Goal: Communication & Community: Answer question/provide support

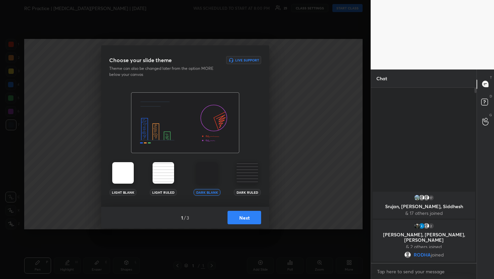
click at [249, 217] on button "Next" at bounding box center [245, 217] width 34 height 13
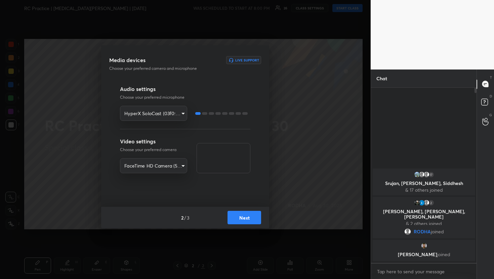
click at [249, 220] on button "Next" at bounding box center [245, 217] width 34 height 13
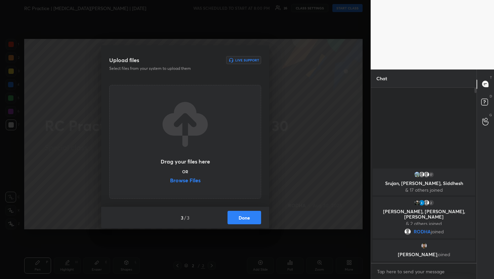
click at [188, 176] on div "Drag your files here OR Browse Files" at bounding box center [185, 142] width 50 height 86
click at [189, 179] on label "Browse Files" at bounding box center [185, 181] width 31 height 7
click at [170, 179] on input "Browse Files" at bounding box center [170, 181] width 0 height 7
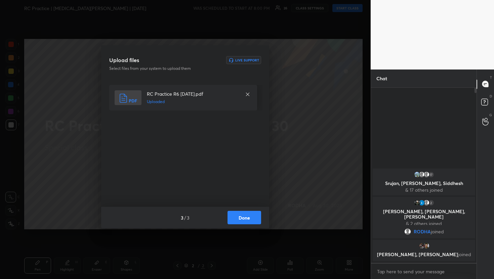
click at [244, 222] on button "Done" at bounding box center [245, 217] width 34 height 13
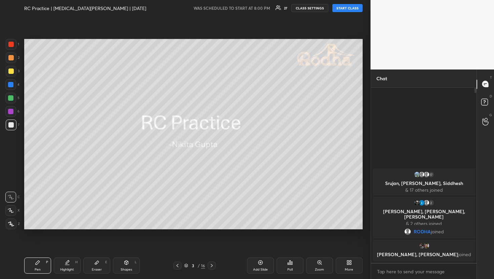
click at [348, 9] on button "START CLASS" at bounding box center [348, 8] width 30 height 8
type textarea "x"
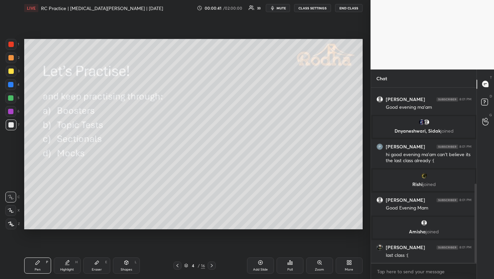
scroll to position [238, 0]
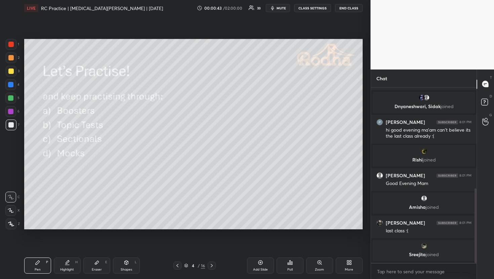
click at [10, 61] on div at bounding box center [11, 57] width 11 height 11
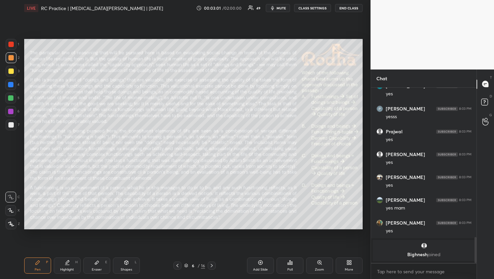
scroll to position [975, 0]
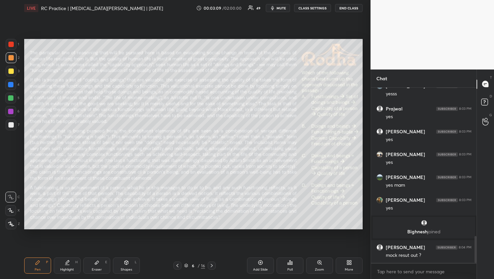
click at [427, 268] on body "1 2 3 4 5 6 7 R O A L C X Z Erase all C X Z LIVE RC Practice | [MEDICAL_DATA][P…" at bounding box center [247, 139] width 494 height 279
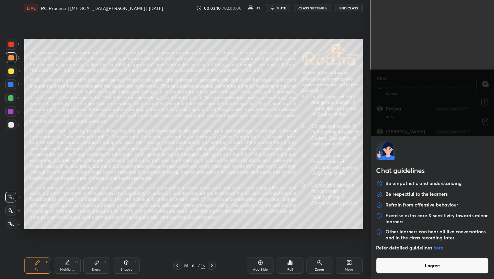
click at [427, 268] on button "I agree" at bounding box center [432, 266] width 113 height 16
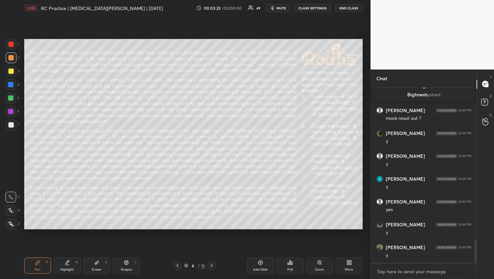
scroll to position [1135, 0]
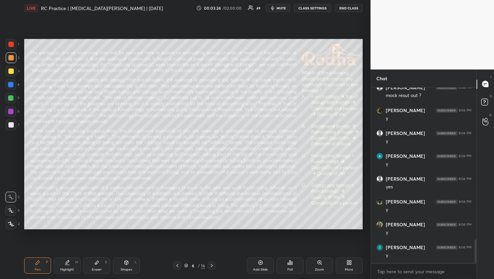
type textarea "x"
click at [209, 267] on icon at bounding box center [211, 265] width 5 height 5
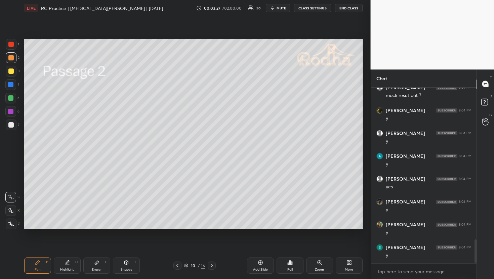
click at [209, 267] on icon at bounding box center [211, 265] width 5 height 5
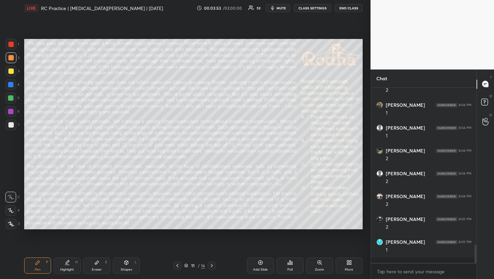
click at [292, 266] on div "Poll" at bounding box center [290, 266] width 27 height 16
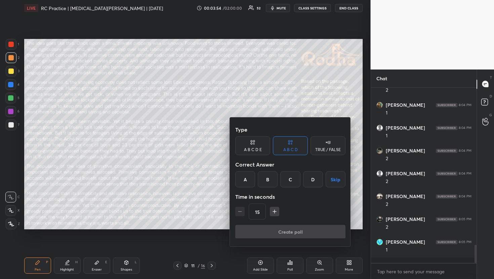
scroll to position [1549, 0]
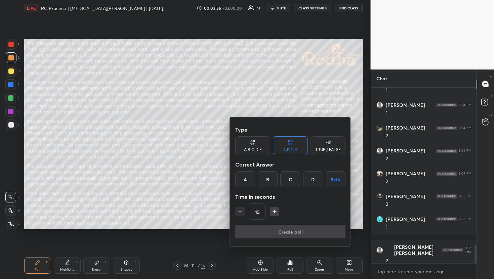
click at [335, 145] on div "TRUE / FALSE" at bounding box center [328, 146] width 35 height 19
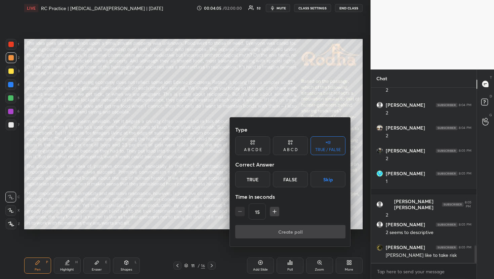
scroll to position [1617, 0]
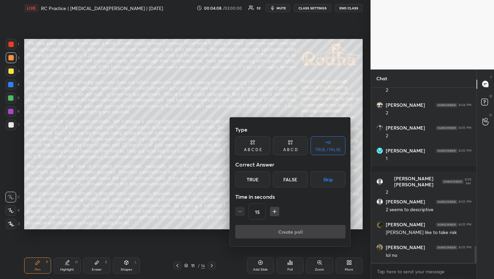
click at [261, 183] on div "True" at bounding box center [252, 179] width 35 height 16
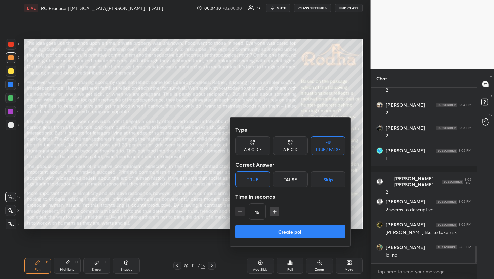
click at [275, 209] on icon "button" at bounding box center [274, 211] width 7 height 7
type input "30"
click at [282, 227] on button "Create poll" at bounding box center [290, 231] width 110 height 13
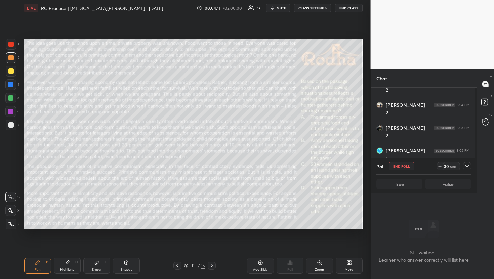
scroll to position [155, 104]
click at [470, 166] on div at bounding box center [467, 166] width 8 height 8
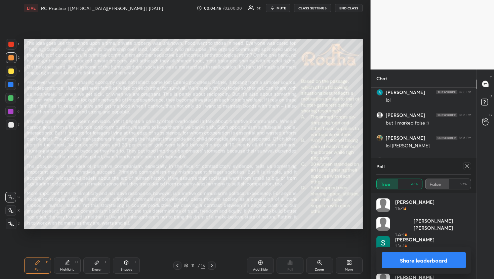
click at [469, 166] on icon at bounding box center [467, 166] width 5 height 5
type textarea "x"
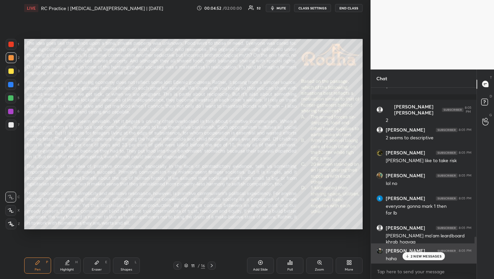
click at [445, 258] on div "haha" at bounding box center [429, 259] width 86 height 7
click at [436, 258] on p "2 NEW MESSAGES" at bounding box center [426, 257] width 31 height 4
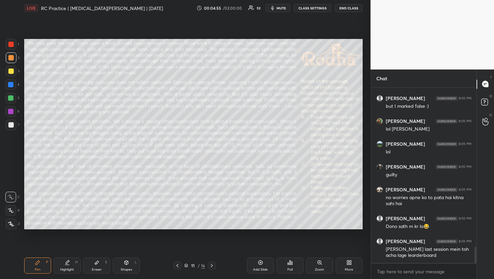
click at [293, 264] on div "Poll" at bounding box center [290, 266] width 27 height 16
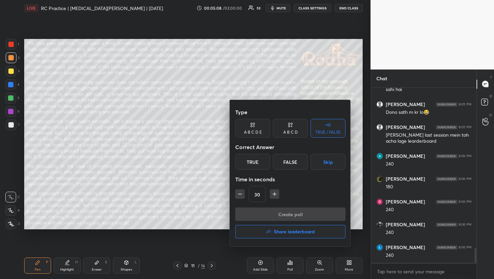
click at [277, 197] on icon "button" at bounding box center [274, 194] width 7 height 7
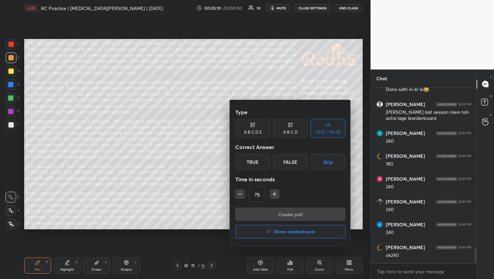
click at [277, 197] on icon "button" at bounding box center [274, 194] width 7 height 7
click at [277, 197] on icon "button" at bounding box center [277, 194] width 7 height 7
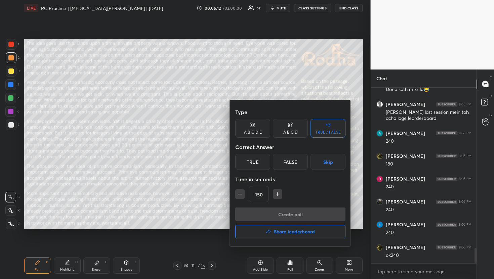
click at [277, 197] on icon "button" at bounding box center [277, 194] width 7 height 7
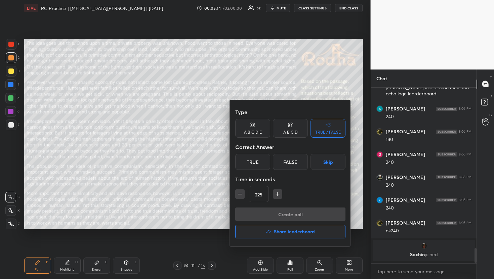
click at [277, 197] on icon "button" at bounding box center [277, 194] width 7 height 7
type input "240"
click at [250, 162] on div "True" at bounding box center [252, 162] width 35 height 16
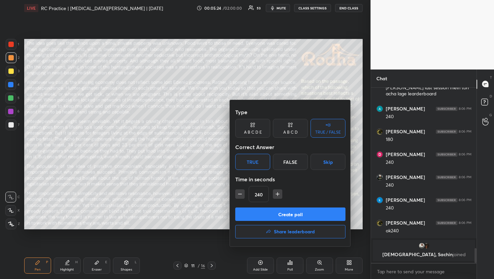
click at [307, 212] on button "Create poll" at bounding box center [290, 214] width 110 height 13
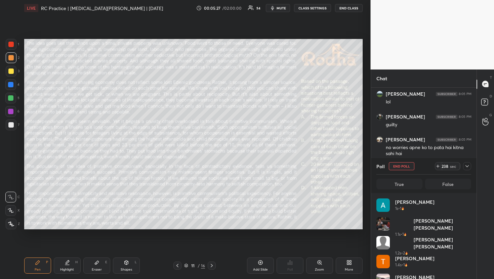
click at [288, 7] on button "mute" at bounding box center [278, 8] width 24 height 8
click at [469, 165] on icon at bounding box center [467, 166] width 5 height 5
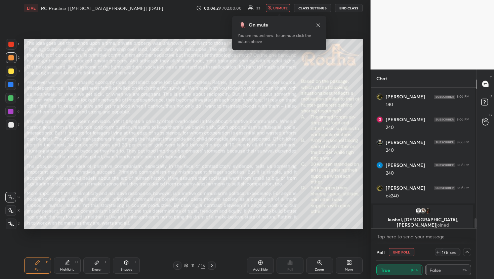
click at [319, 26] on icon at bounding box center [318, 25] width 5 height 5
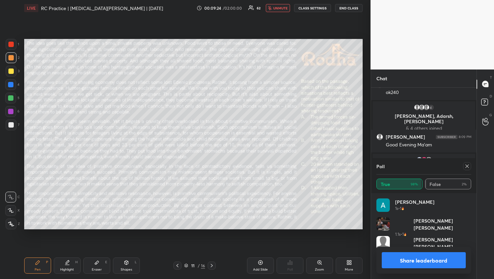
scroll to position [79, 93]
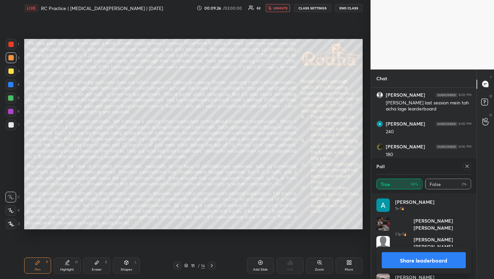
click at [276, 6] on span "unmute" at bounding box center [280, 8] width 14 height 5
click at [466, 165] on icon at bounding box center [467, 166] width 5 height 5
type textarea "x"
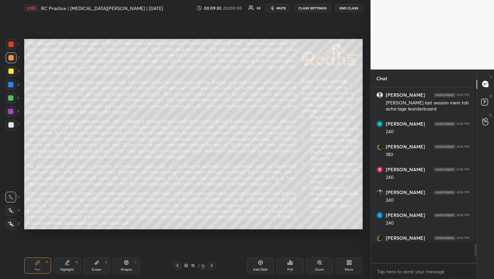
scroll to position [170, 102]
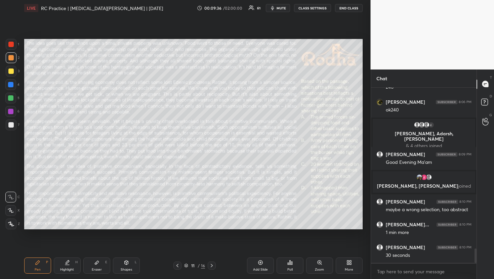
click at [297, 266] on div "Poll" at bounding box center [290, 266] width 27 height 16
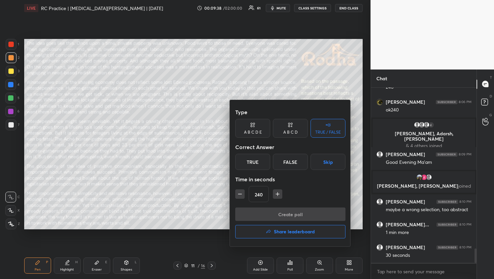
click at [242, 195] on icon "button" at bounding box center [240, 194] width 7 height 7
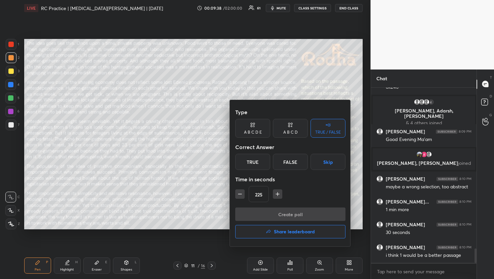
click at [242, 195] on icon "button" at bounding box center [240, 194] width 7 height 7
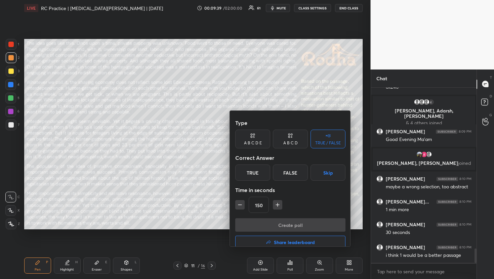
click at [242, 202] on icon "button" at bounding box center [240, 205] width 7 height 7
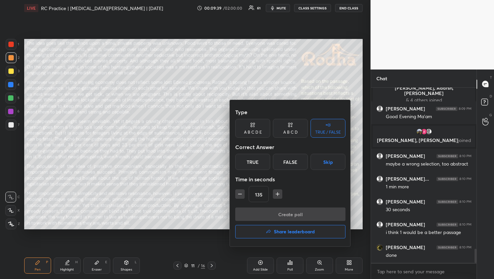
click at [242, 195] on icon "button" at bounding box center [240, 194] width 7 height 7
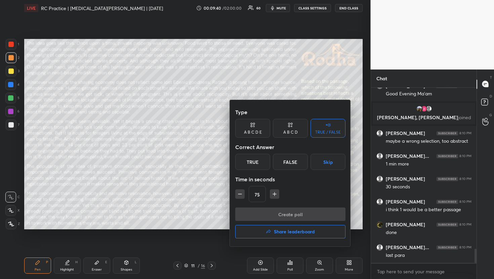
click at [242, 195] on icon "button" at bounding box center [240, 194] width 7 height 7
type input "30"
click at [253, 167] on div "True" at bounding box center [252, 162] width 35 height 16
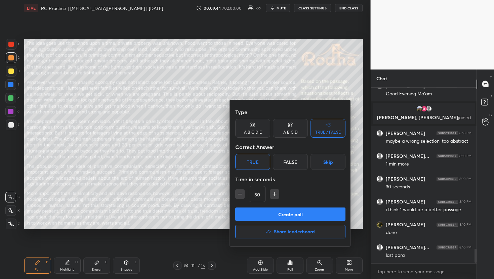
click at [278, 216] on button "Create poll" at bounding box center [290, 214] width 110 height 13
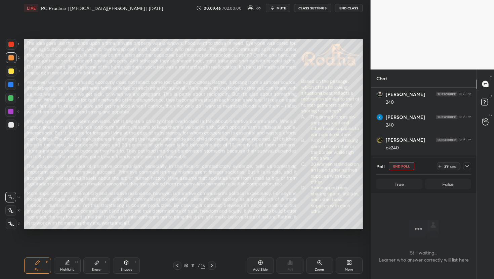
click at [466, 166] on icon at bounding box center [467, 166] width 5 height 5
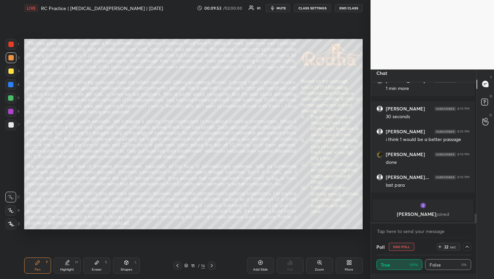
click at [274, 10] on icon "button" at bounding box center [272, 8] width 3 height 4
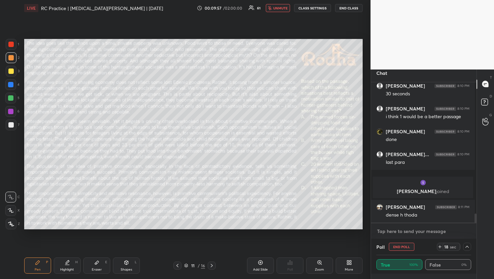
click at [419, 233] on textarea at bounding box center [424, 231] width 95 height 11
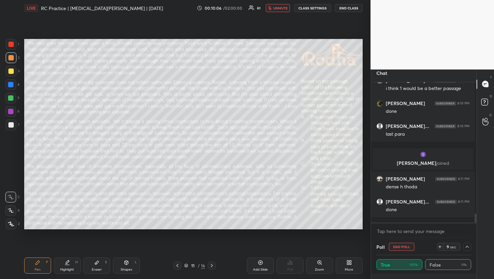
click at [285, 10] on button "unmute" at bounding box center [278, 8] width 24 height 8
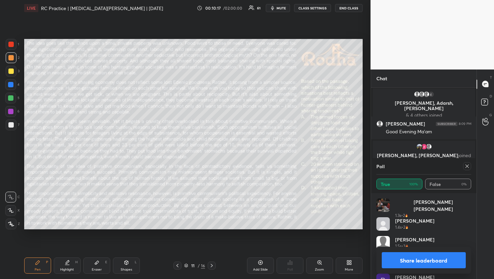
click at [468, 167] on icon at bounding box center [467, 166] width 5 height 5
type textarea "x"
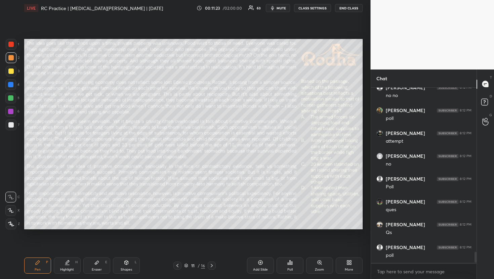
scroll to position [2639, 0]
click at [297, 265] on div "Poll" at bounding box center [290, 266] width 27 height 16
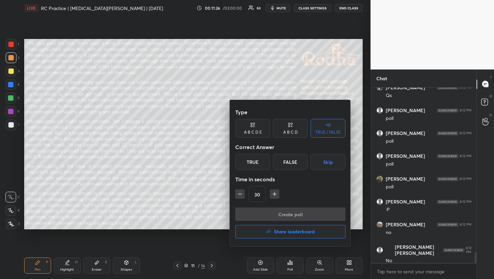
click at [297, 265] on div at bounding box center [247, 139] width 494 height 279
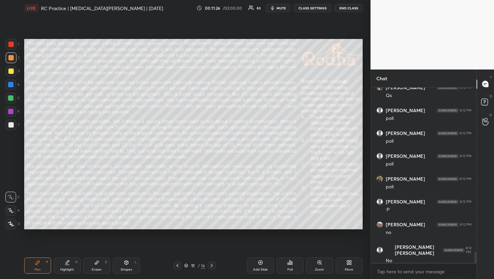
click at [297, 265] on div "Poll" at bounding box center [290, 266] width 27 height 16
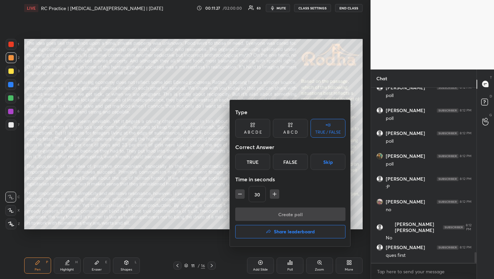
click at [294, 134] on div "A B C D" at bounding box center [290, 132] width 14 height 4
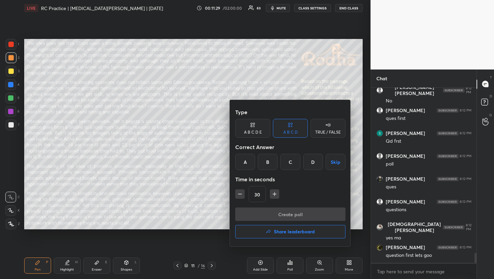
click at [215, 204] on div at bounding box center [247, 139] width 494 height 279
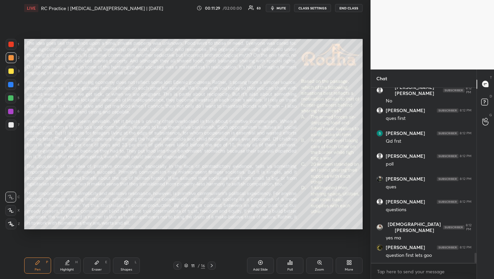
scroll to position [2890, 0]
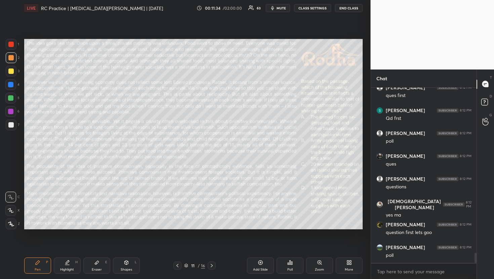
click at [287, 272] on div "Poll" at bounding box center [289, 269] width 5 height 3
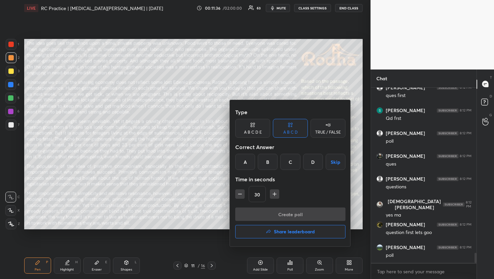
click at [289, 161] on div "C" at bounding box center [290, 162] width 20 height 16
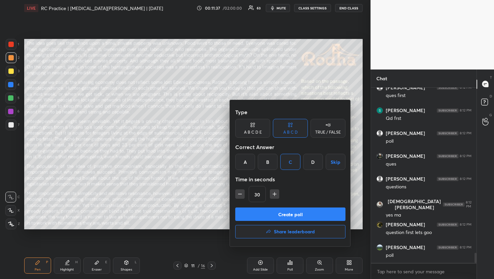
click at [273, 195] on icon "button" at bounding box center [274, 194] width 7 height 7
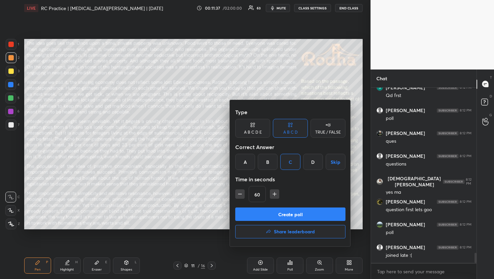
click at [273, 195] on icon "button" at bounding box center [274, 194] width 7 height 7
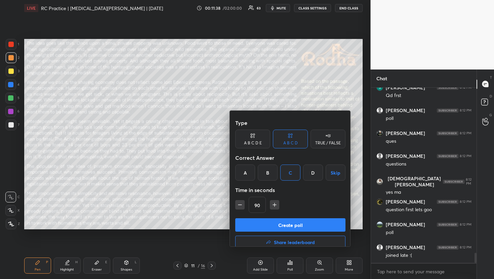
scroll to position [2936, 0]
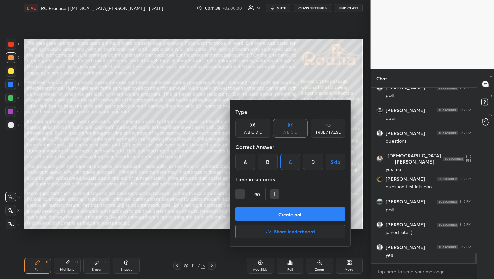
click at [273, 195] on icon "button" at bounding box center [274, 194] width 7 height 7
click at [273, 195] on button "button" at bounding box center [277, 194] width 9 height 9
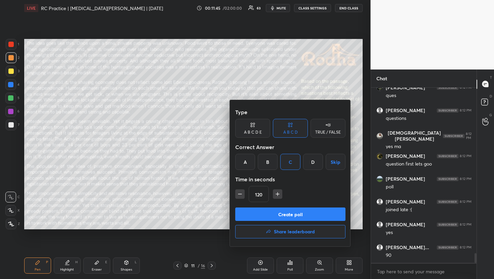
scroll to position [2982, 0]
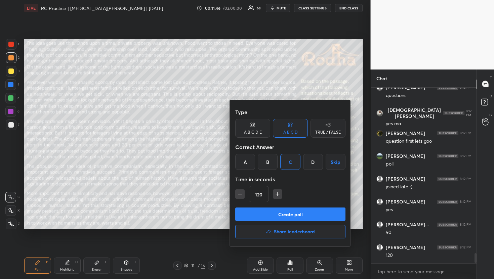
click at [242, 195] on icon "button" at bounding box center [240, 194] width 7 height 7
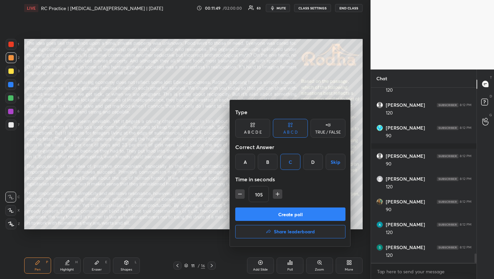
scroll to position [3193, 0]
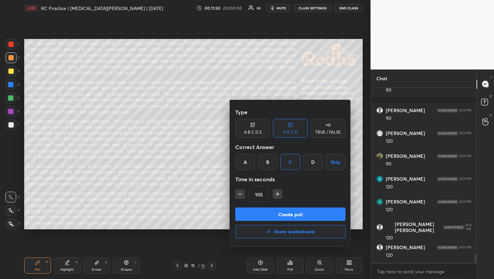
click at [280, 194] on icon "button" at bounding box center [277, 194] width 7 height 7
type input "120"
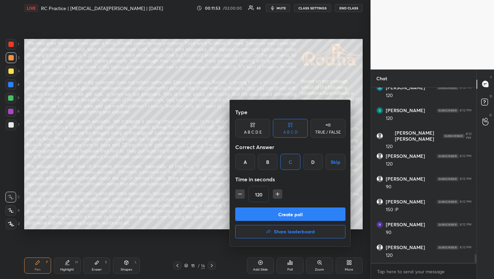
scroll to position [3307, 0]
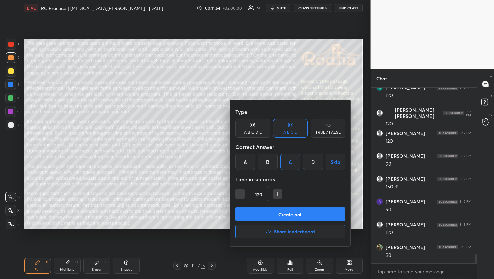
click at [278, 217] on button "Create poll" at bounding box center [290, 214] width 110 height 13
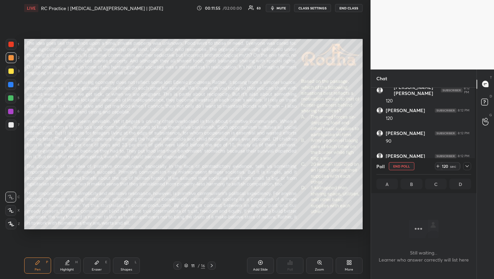
scroll to position [2, 2]
click at [469, 166] on icon at bounding box center [467, 166] width 5 height 5
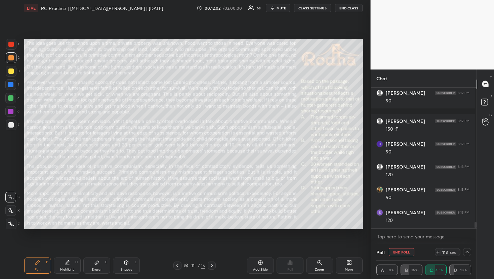
click at [282, 11] on button "mute" at bounding box center [278, 8] width 24 height 8
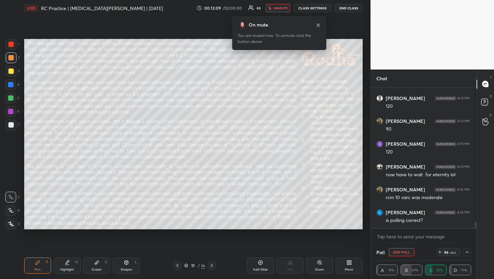
scroll to position [3132, 0]
click at [285, 9] on span "unmute" at bounding box center [280, 8] width 14 height 5
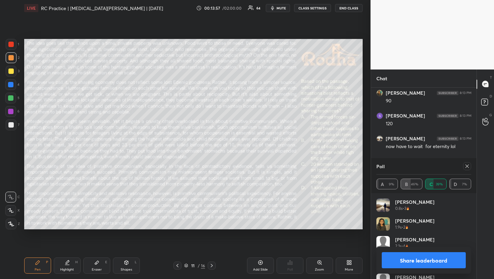
scroll to position [3195, 0]
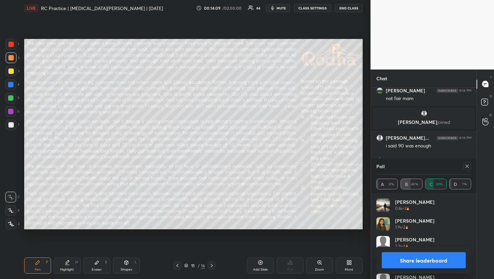
click at [468, 169] on icon at bounding box center [467, 166] width 5 height 5
type textarea "x"
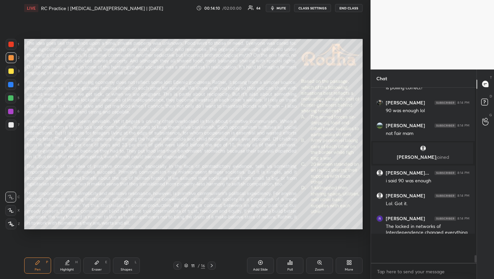
scroll to position [2, 2]
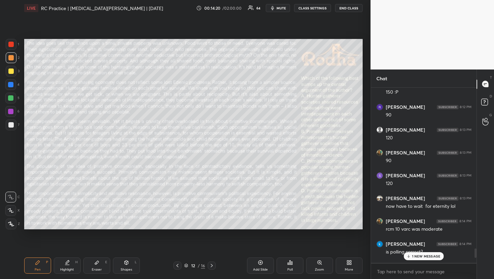
click at [294, 271] on div "Poll" at bounding box center [290, 266] width 27 height 16
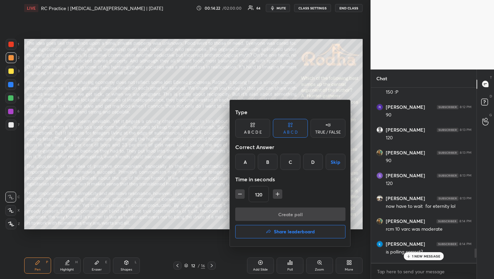
click at [271, 159] on div "B" at bounding box center [268, 162] width 20 height 16
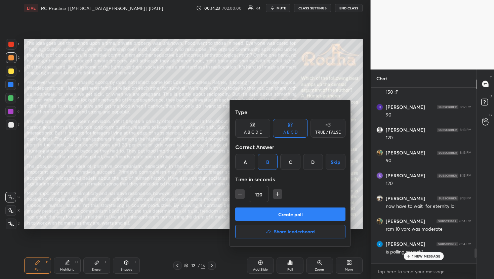
click at [238, 192] on icon "button" at bounding box center [240, 194] width 7 height 7
type input "90"
click at [269, 218] on button "Create poll" at bounding box center [290, 214] width 110 height 13
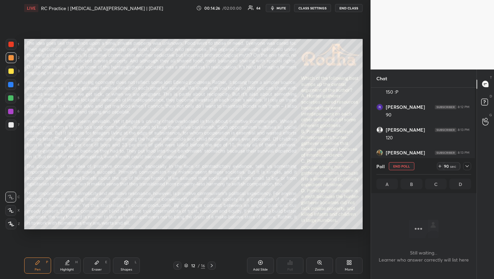
scroll to position [161, 102]
click at [470, 165] on div at bounding box center [467, 166] width 8 height 8
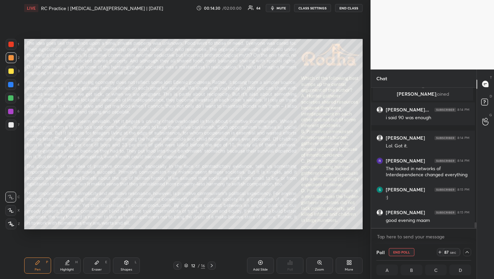
click at [285, 8] on span "mute" at bounding box center [281, 8] width 9 height 5
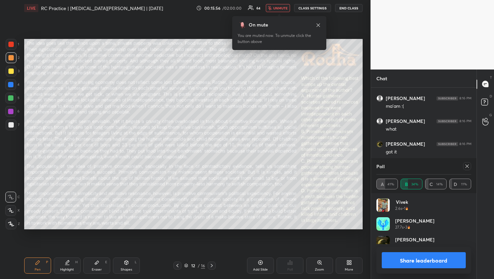
scroll to position [79, 93]
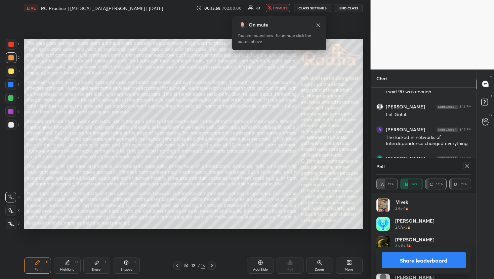
click at [280, 8] on span "unmute" at bounding box center [280, 8] width 14 height 5
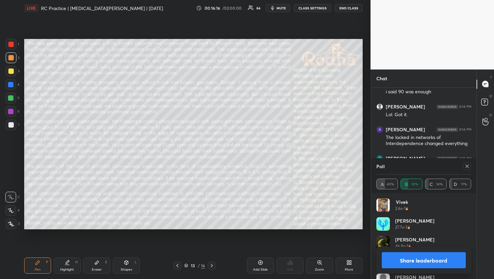
click at [467, 166] on icon at bounding box center [467, 166] width 3 height 3
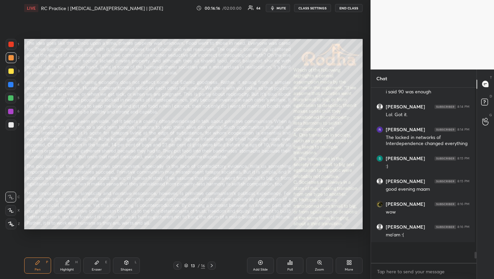
scroll to position [170, 102]
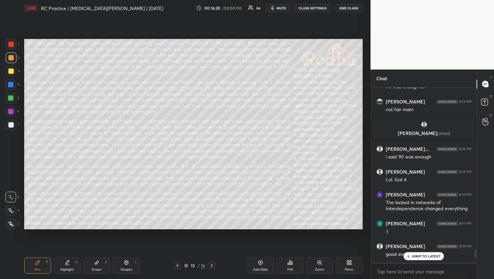
click at [295, 263] on div "Poll" at bounding box center [290, 266] width 27 height 16
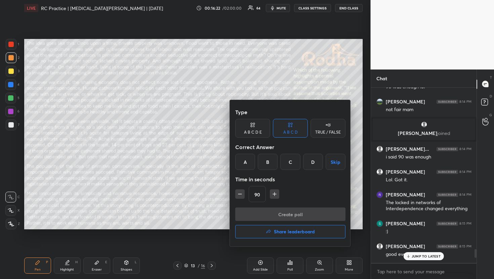
click at [243, 158] on div "A" at bounding box center [245, 162] width 20 height 16
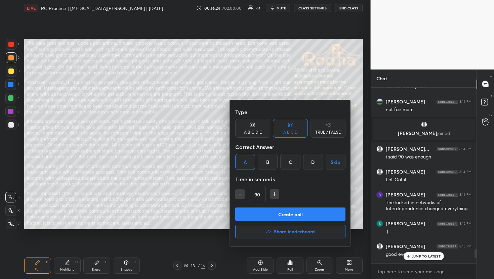
click at [289, 213] on button "Create poll" at bounding box center [290, 214] width 110 height 13
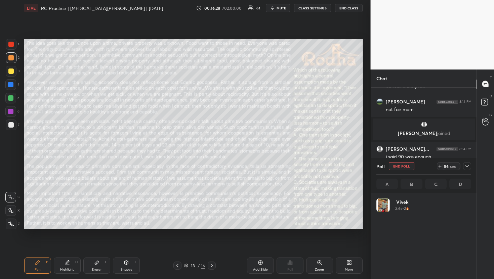
click at [469, 168] on icon at bounding box center [467, 166] width 5 height 5
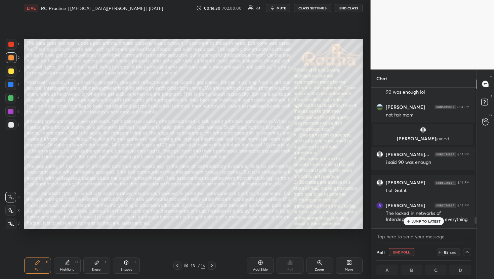
click at [428, 220] on p "JUMP TO LATEST" at bounding box center [426, 222] width 29 height 4
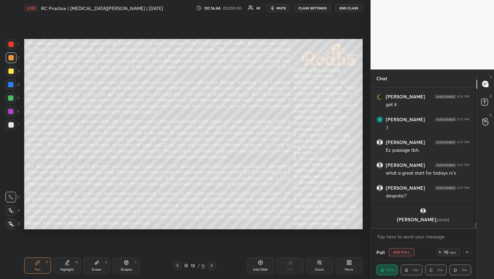
click at [466, 252] on icon at bounding box center [467, 253] width 3 height 2
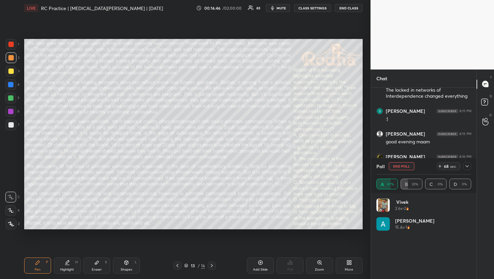
click at [466, 167] on icon at bounding box center [467, 166] width 5 height 5
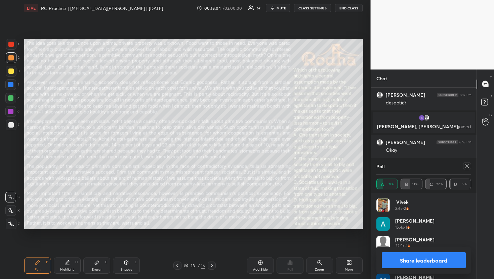
scroll to position [3462, 0]
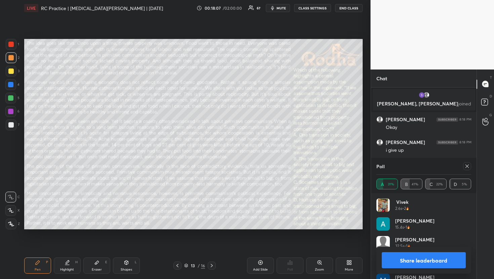
click at [213, 270] on div "Pen P Highlight H Eraser E Shapes L 13 / 16 Add Slide Poll Zoom More" at bounding box center [193, 266] width 339 height 27
click at [212, 267] on icon at bounding box center [211, 265] width 5 height 5
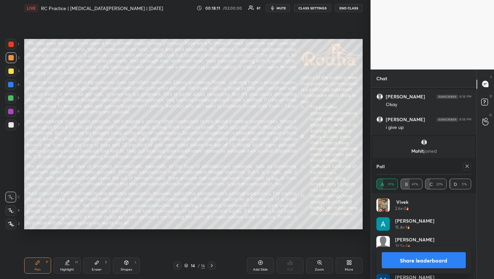
click at [468, 166] on icon at bounding box center [467, 166] width 5 height 5
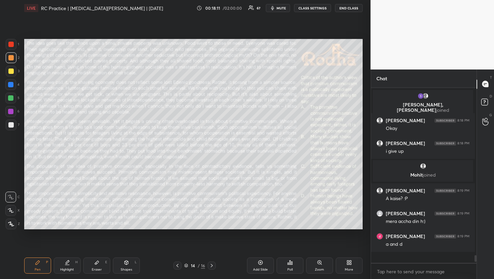
scroll to position [0, 2]
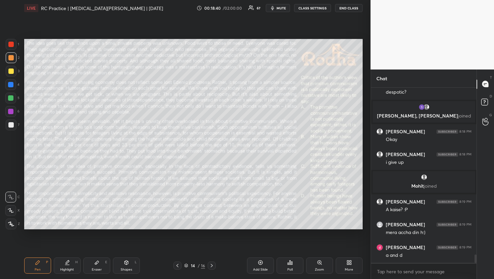
click at [296, 273] on div "Poll" at bounding box center [290, 266] width 27 height 16
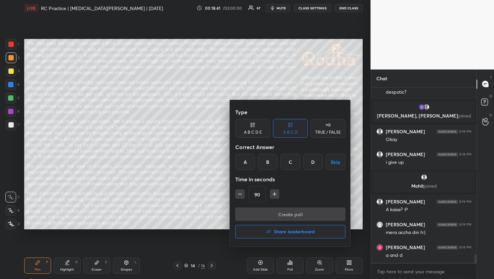
click at [297, 159] on div "C" at bounding box center [290, 162] width 20 height 16
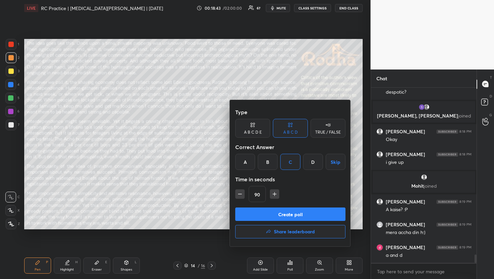
click at [298, 213] on button "Create poll" at bounding box center [290, 214] width 110 height 13
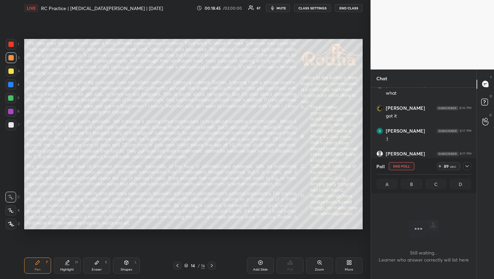
click at [468, 167] on icon at bounding box center [467, 166] width 5 height 5
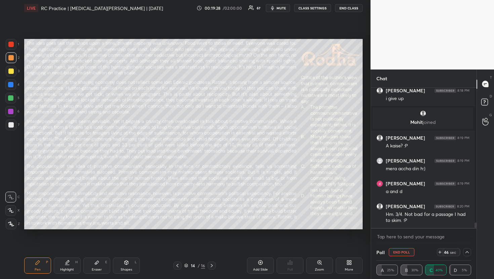
scroll to position [3532, 0]
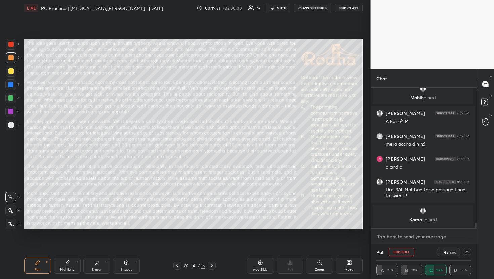
type textarea "x"
click at [408, 233] on textarea at bounding box center [424, 237] width 95 height 11
type textarea "e"
type textarea "x"
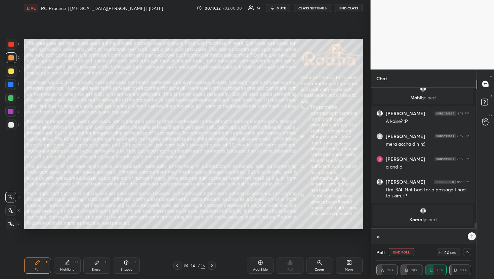
type textarea "ez"
type textarea "x"
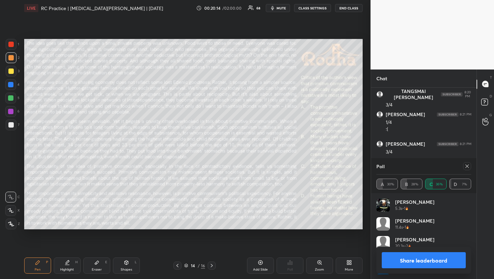
scroll to position [79, 93]
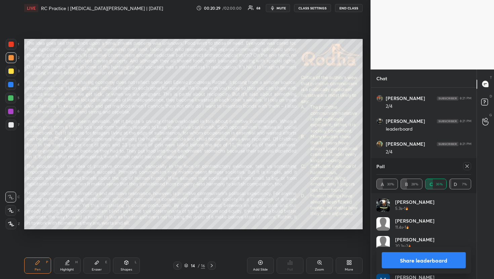
click at [467, 167] on icon at bounding box center [467, 166] width 5 height 5
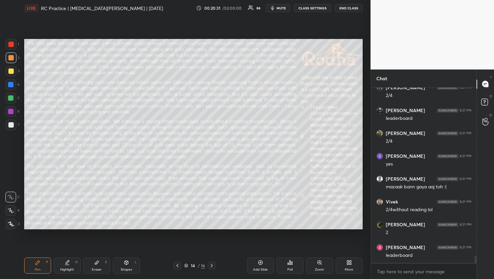
click at [295, 269] on div "Poll" at bounding box center [290, 266] width 27 height 16
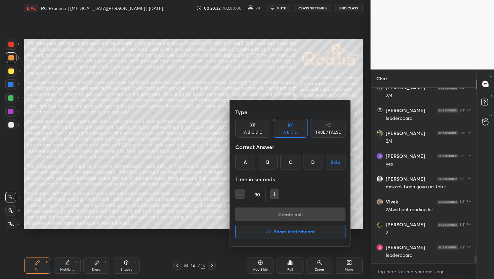
click at [283, 236] on button "Share leaderboard" at bounding box center [290, 231] width 110 height 13
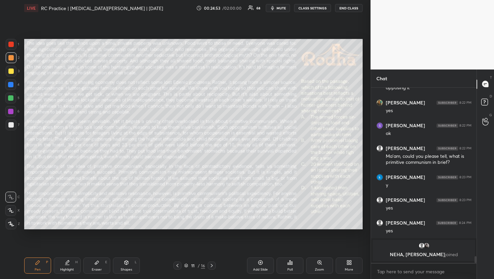
scroll to position [4329, 0]
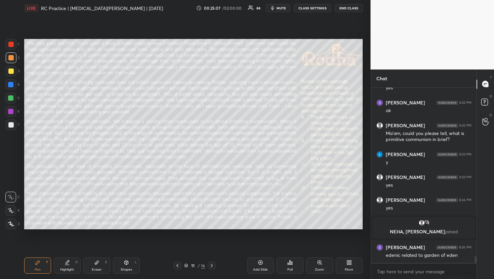
click at [12, 100] on div at bounding box center [10, 97] width 5 height 5
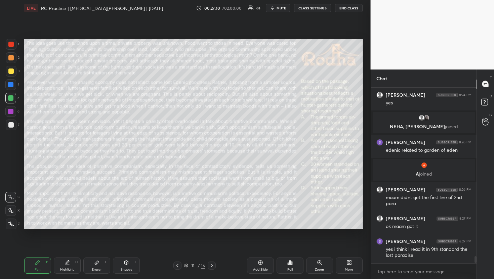
scroll to position [4431, 0]
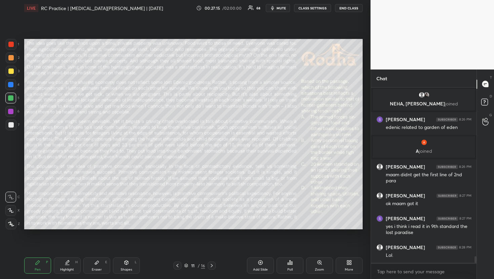
click at [10, 57] on div at bounding box center [10, 57] width 5 height 5
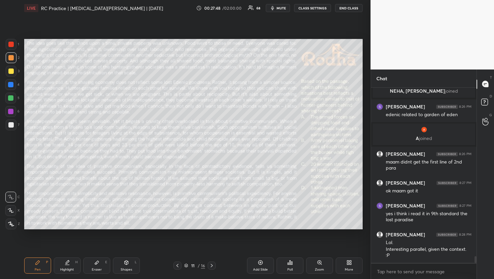
scroll to position [4466, 0]
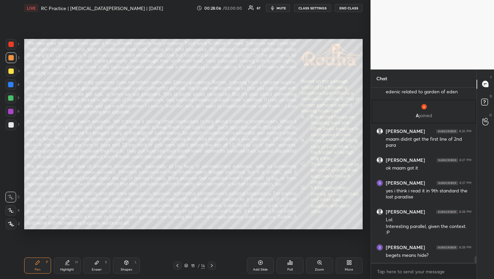
click at [13, 97] on div at bounding box center [10, 97] width 5 height 5
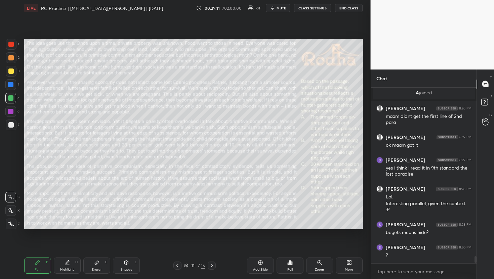
click at [9, 58] on div at bounding box center [10, 57] width 5 height 5
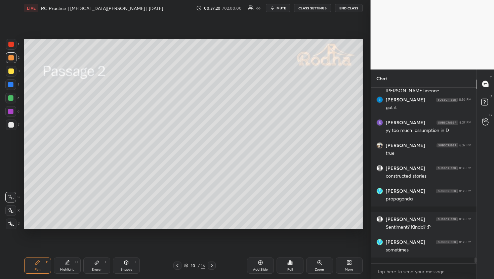
scroll to position [5559, 0]
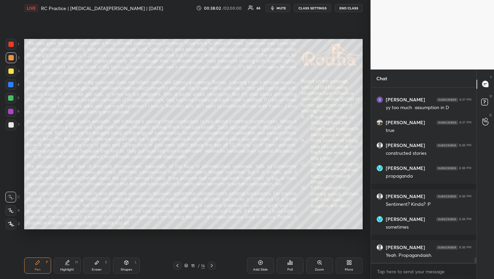
click at [14, 97] on div at bounding box center [10, 98] width 11 height 11
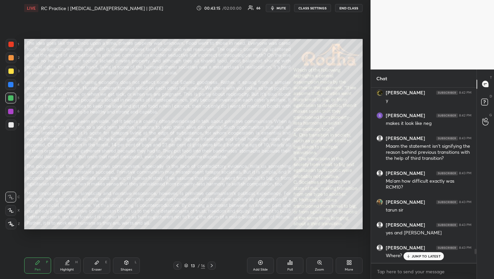
scroll to position [6126, 0]
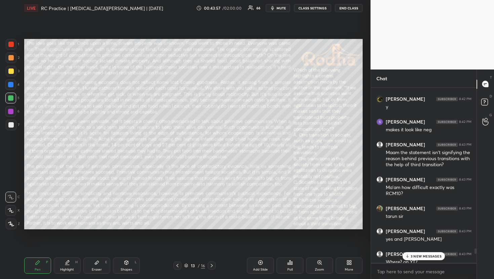
click at [442, 257] on div "3 NEW MESSAGES" at bounding box center [424, 257] width 42 height 8
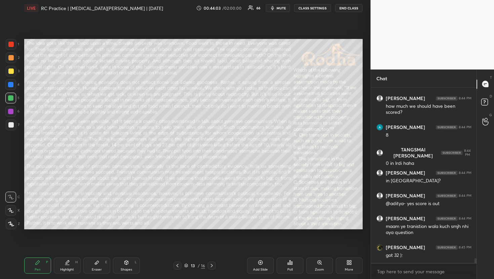
click at [12, 58] on div at bounding box center [10, 57] width 5 height 5
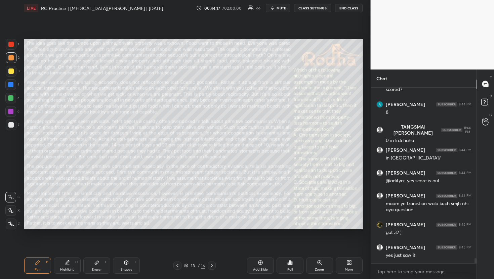
click at [95, 270] on div "Eraser" at bounding box center [97, 269] width 10 height 3
click at [11, 183] on span "Erase all" at bounding box center [11, 184] width 10 height 5
click at [37, 273] on div "Pen P" at bounding box center [37, 266] width 27 height 16
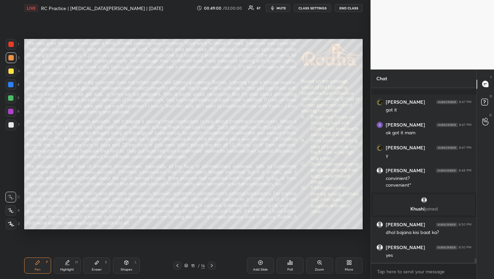
scroll to position [6374, 0]
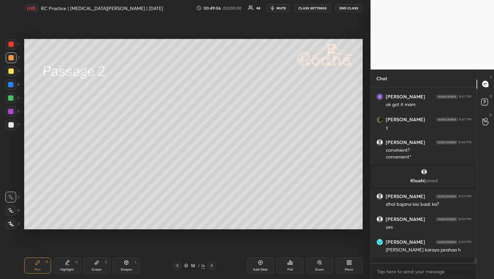
click at [97, 265] on icon at bounding box center [96, 262] width 5 height 5
click at [10, 185] on span "Erase all" at bounding box center [11, 184] width 10 height 5
click at [38, 267] on div "Pen P" at bounding box center [37, 266] width 27 height 16
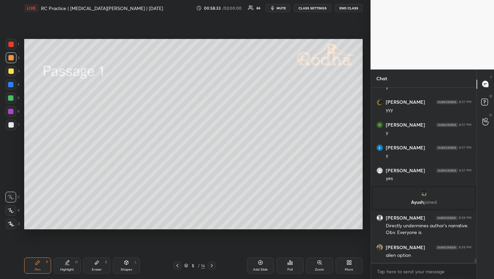
scroll to position [7134, 0]
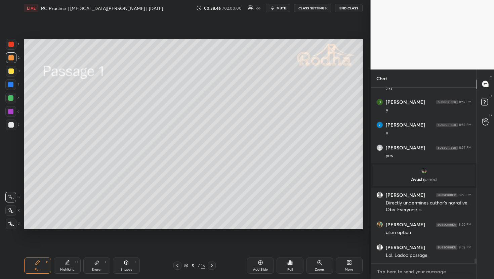
type textarea "x"
click at [424, 273] on textarea at bounding box center [424, 272] width 95 height 11
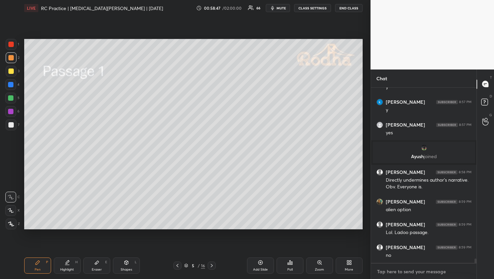
type textarea "e"
type textarea "x"
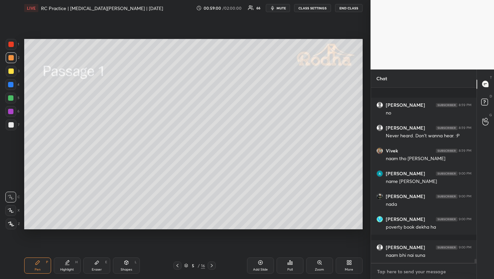
scroll to position [7397, 0]
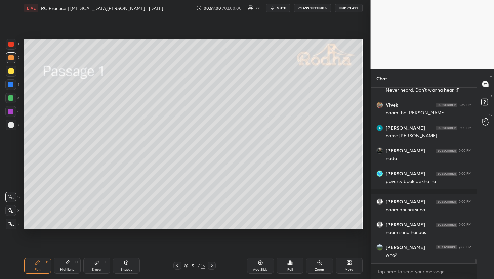
type textarea "x"
click at [209, 267] on div at bounding box center [212, 266] width 8 height 8
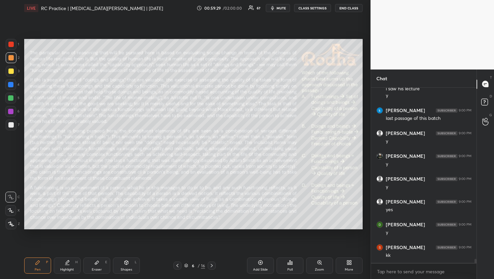
scroll to position [7660, 0]
click at [291, 265] on icon at bounding box center [289, 262] width 5 height 5
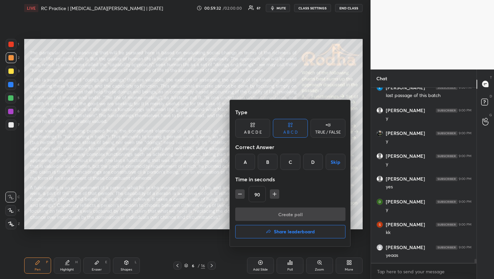
click at [272, 194] on icon "button" at bounding box center [274, 194] width 7 height 7
click at [272, 194] on div "105" at bounding box center [290, 194] width 110 height 16
click at [275, 194] on icon "button" at bounding box center [277, 194] width 7 height 7
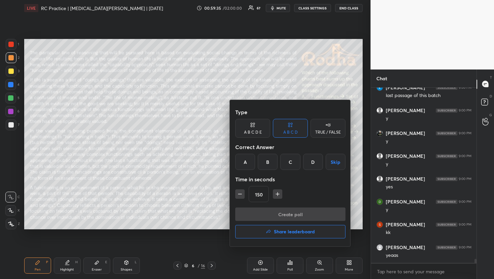
scroll to position [7683, 0]
click at [275, 194] on icon "button" at bounding box center [277, 194] width 7 height 7
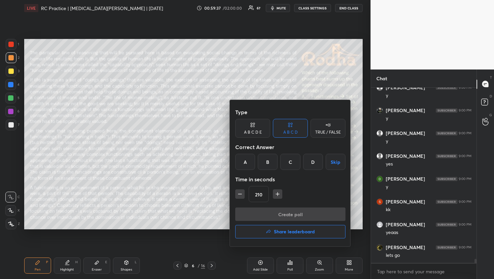
click at [275, 194] on icon "button" at bounding box center [277, 194] width 7 height 7
type input "240"
click at [324, 127] on div "TRUE / FALSE" at bounding box center [328, 128] width 35 height 19
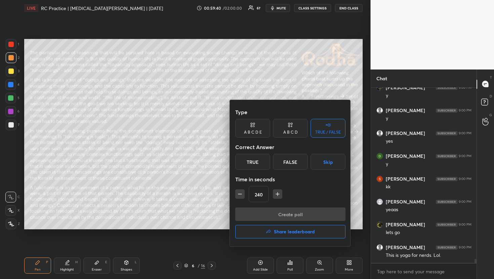
click at [251, 166] on div "True" at bounding box center [252, 162] width 35 height 16
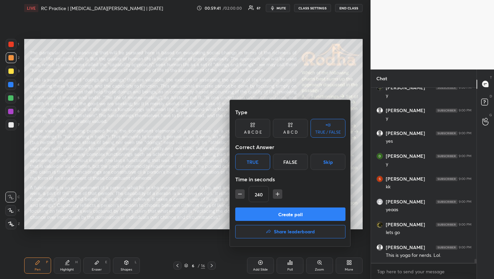
click at [273, 218] on button "Create poll" at bounding box center [290, 214] width 110 height 13
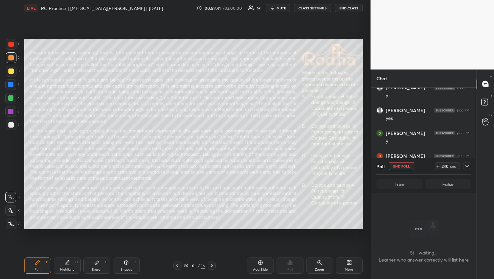
scroll to position [166, 102]
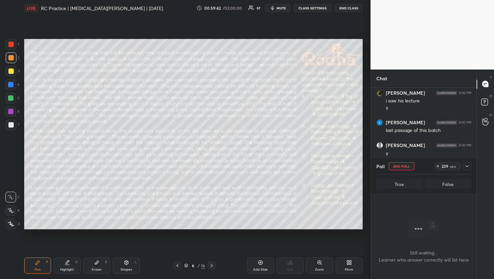
click at [279, 10] on span "mute" at bounding box center [281, 8] width 9 height 5
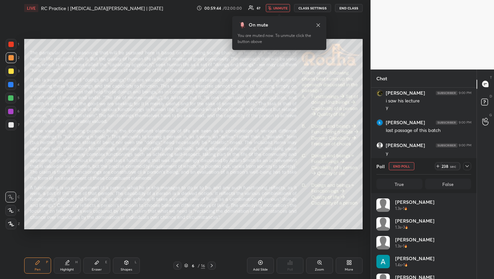
click at [467, 169] on div at bounding box center [467, 166] width 8 height 8
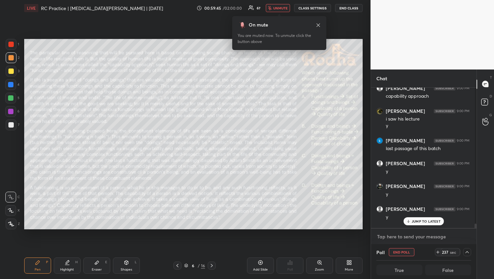
type textarea "x"
click at [401, 237] on textarea at bounding box center [424, 237] width 95 height 11
type textarea "M"
type textarea "x"
type textarea "Me"
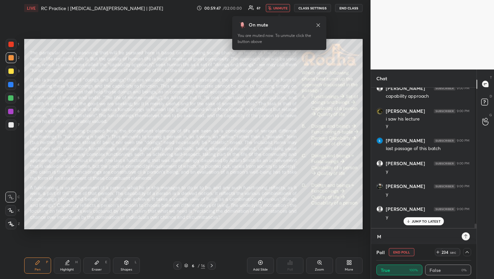
type textarea "x"
type textarea "Men"
type textarea "x"
type textarea "Ment"
type textarea "x"
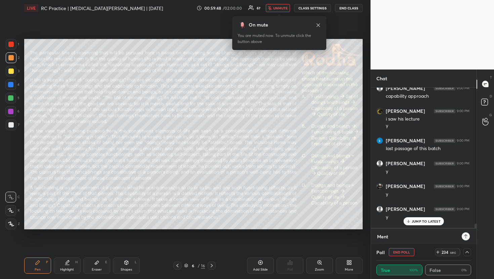
type textarea "Menta"
type textarea "x"
type textarea "Mental"
type textarea "x"
type textarea "Mental"
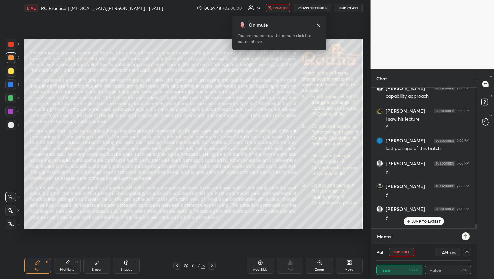
type textarea "x"
type textarea "Mental Y"
type textarea "x"
type textarea "Mental Yo"
type textarea "x"
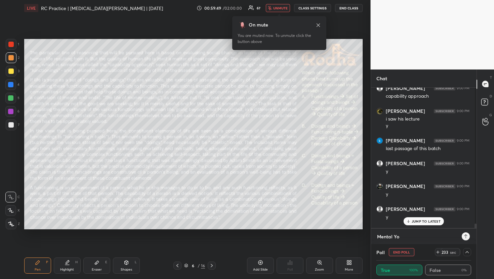
type textarea "Mental Yog"
type textarea "x"
type textarea "Mental Yoga"
type textarea "x"
type textarea "Mental Yoga"
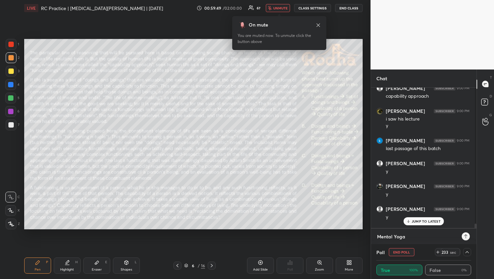
type textarea "x"
type textarea "Mental Yoga :"
type textarea "x"
type textarea "Mental Yoga :P"
type textarea "x"
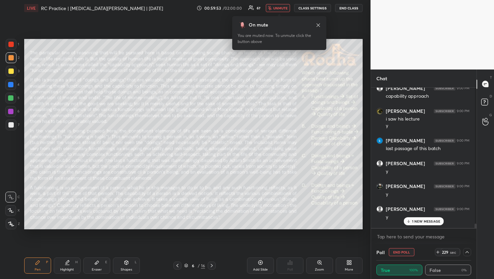
click at [428, 220] on p "1 NEW MESSAGE" at bounding box center [426, 222] width 29 height 4
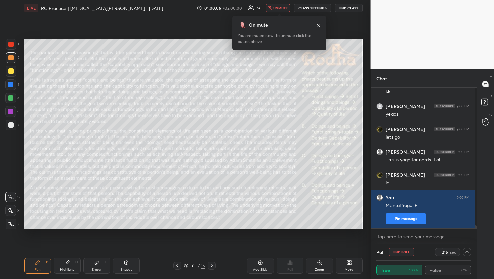
click at [319, 24] on icon at bounding box center [318, 24] width 3 height 3
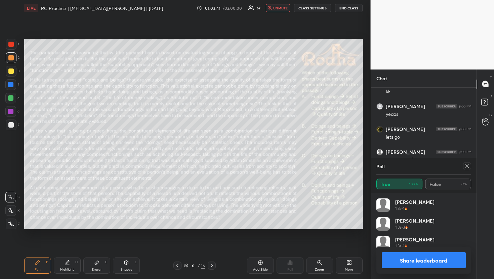
scroll to position [79, 93]
click at [281, 8] on span "unmute" at bounding box center [280, 8] width 14 height 5
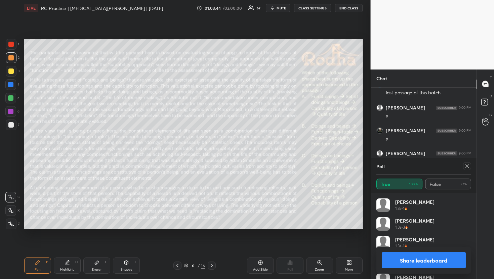
click at [469, 166] on icon at bounding box center [467, 166] width 5 height 5
type textarea "x"
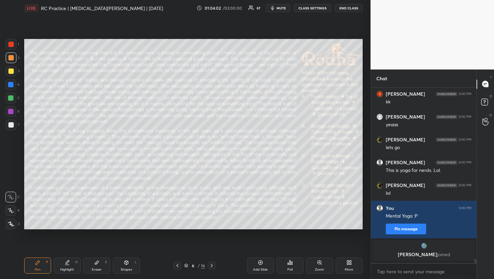
scroll to position [7590, 0]
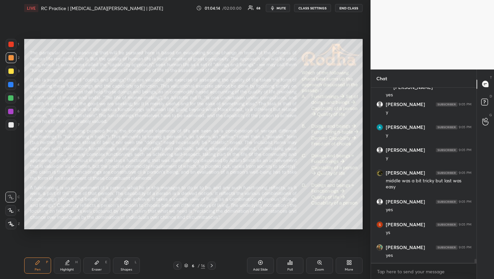
click at [298, 267] on div "Poll" at bounding box center [290, 266] width 27 height 16
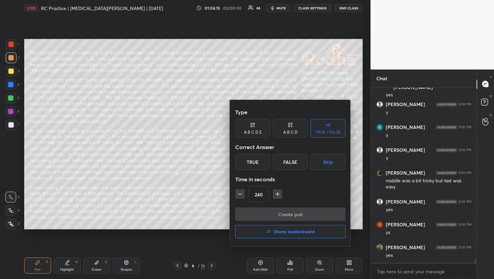
click at [298, 268] on div at bounding box center [247, 139] width 494 height 279
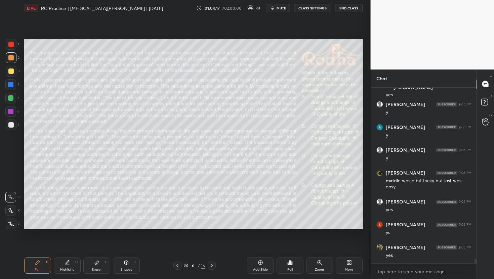
click at [298, 268] on div "Poll" at bounding box center [290, 266] width 27 height 16
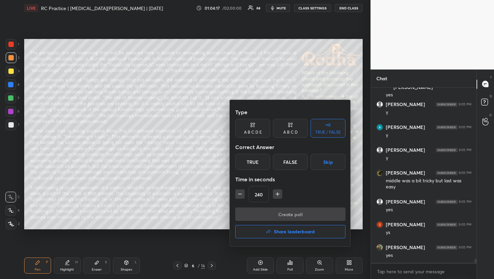
click at [298, 268] on div at bounding box center [247, 139] width 494 height 279
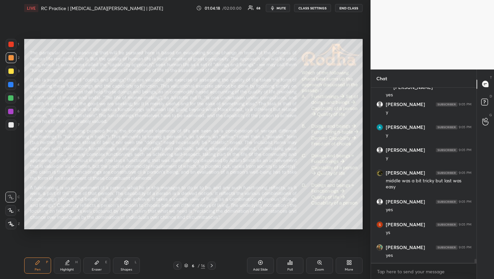
click at [298, 268] on div "Poll" at bounding box center [290, 266] width 27 height 16
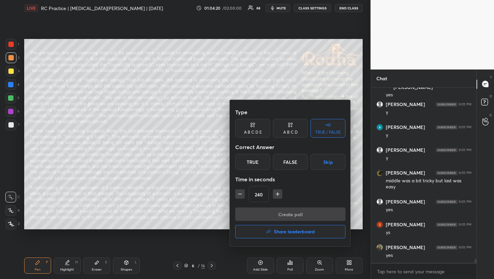
click at [288, 133] on div "A B C D" at bounding box center [290, 132] width 14 height 4
click at [296, 166] on div "C" at bounding box center [290, 162] width 20 height 16
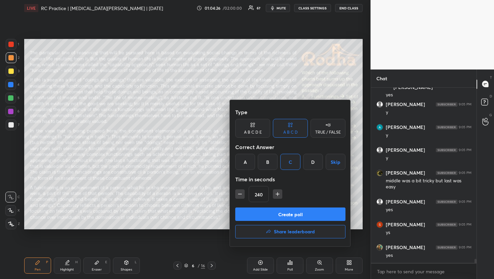
click at [244, 195] on button "button" at bounding box center [239, 194] width 9 height 9
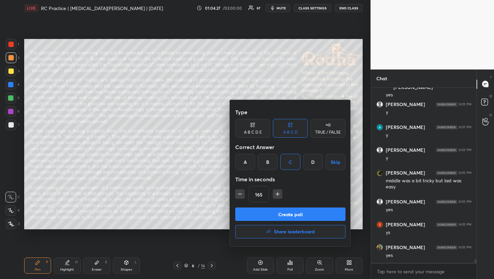
click at [244, 195] on button "button" at bounding box center [239, 194] width 9 height 9
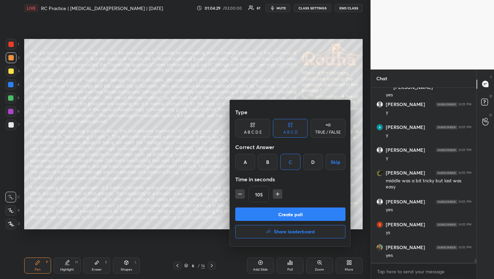
type input "90"
click at [260, 212] on button "Create poll" at bounding box center [290, 214] width 110 height 13
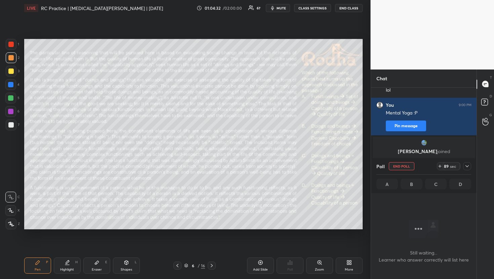
click at [471, 165] on div "Poll END POLL 89 sec A B C D" at bounding box center [424, 175] width 106 height 35
click at [469, 166] on icon at bounding box center [467, 166] width 5 height 5
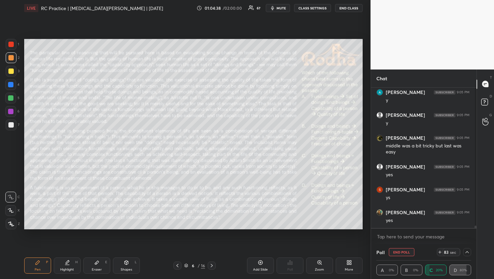
click at [283, 10] on span "mute" at bounding box center [281, 8] width 9 height 5
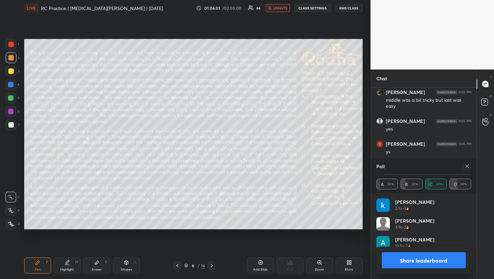
scroll to position [79, 93]
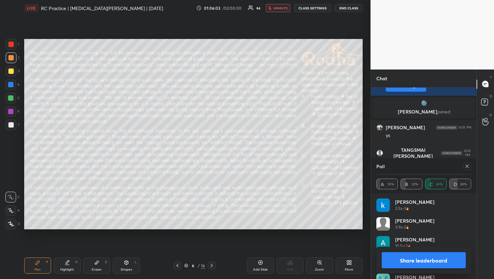
click at [282, 7] on span "unmute" at bounding box center [280, 8] width 14 height 5
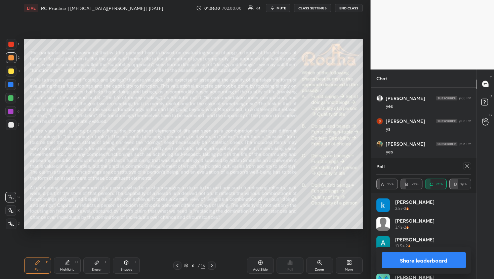
scroll to position [7857, 0]
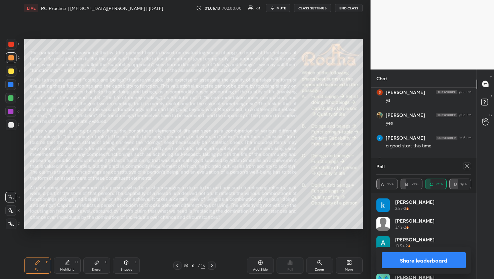
click at [467, 168] on icon at bounding box center [467, 166] width 5 height 5
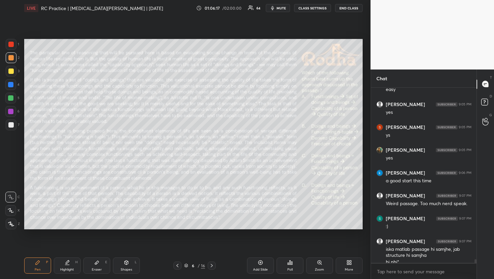
scroll to position [7828, 0]
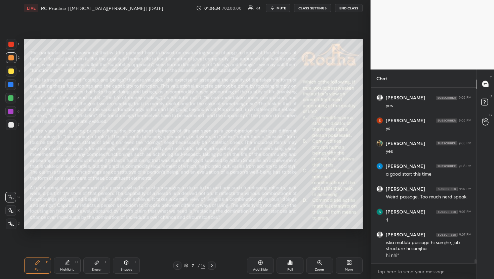
click at [294, 266] on div "Poll" at bounding box center [290, 266] width 27 height 16
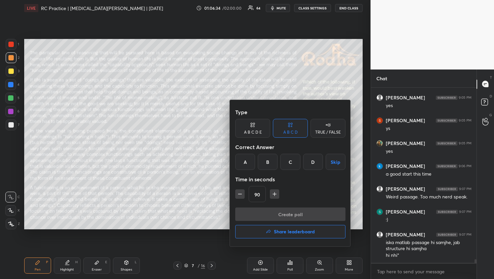
click at [294, 266] on div at bounding box center [247, 139] width 494 height 279
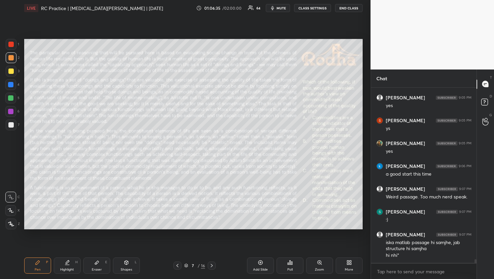
click at [294, 266] on div "Poll" at bounding box center [290, 266] width 27 height 16
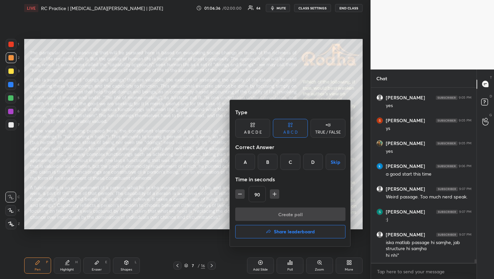
click at [292, 161] on div "C" at bounding box center [290, 162] width 20 height 16
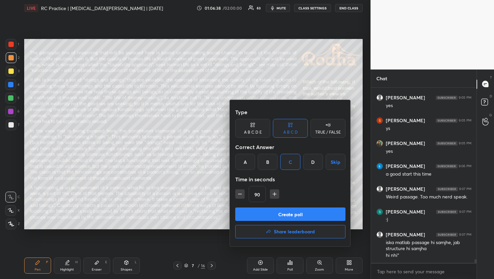
click at [288, 217] on button "Create poll" at bounding box center [290, 214] width 110 height 13
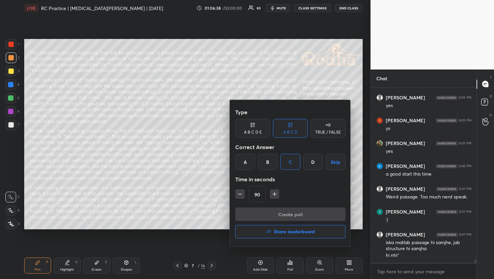
scroll to position [2, 2]
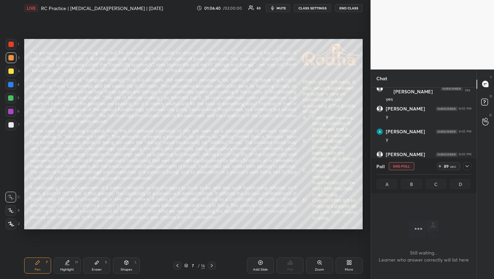
click at [468, 166] on icon at bounding box center [467, 166] width 5 height 5
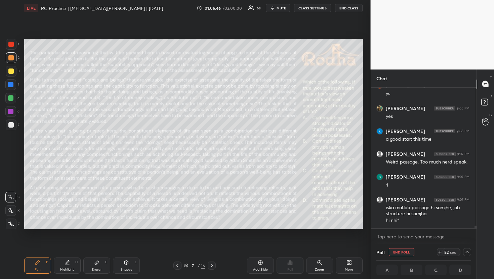
click at [284, 7] on span "mute" at bounding box center [281, 8] width 9 height 5
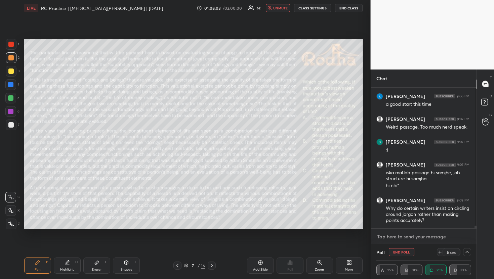
type textarea "x"
click at [401, 233] on textarea at bounding box center [424, 237] width 95 height 11
type textarea "I"
type textarea "x"
type textarea "I"
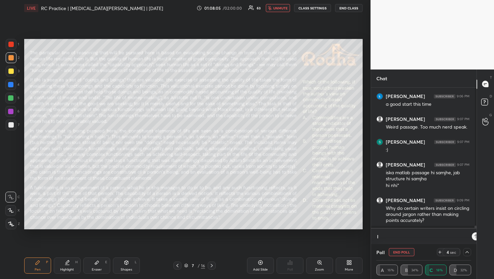
type textarea "x"
type textarea "I t"
type textarea "x"
type textarea "I th"
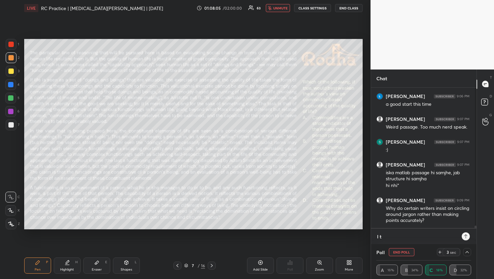
type textarea "x"
type textarea "I thi"
type textarea "x"
type textarea "I thin"
type textarea "x"
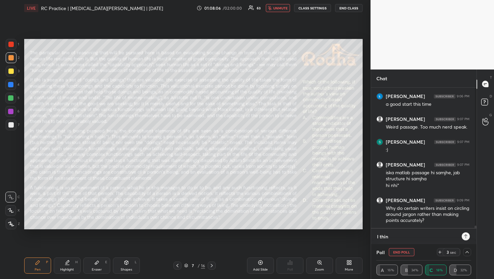
type textarea "I think"
type textarea "x"
type textarea "I think"
type textarea "x"
type textarea "I think i"
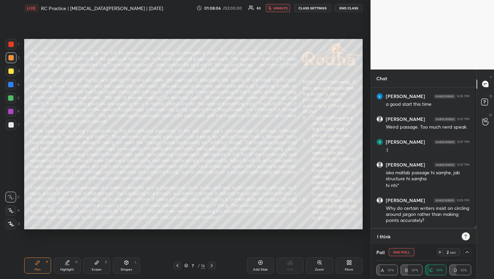
type textarea "x"
type textarea "I think it"
type textarea "x"
type textarea "I think it'"
type textarea "x"
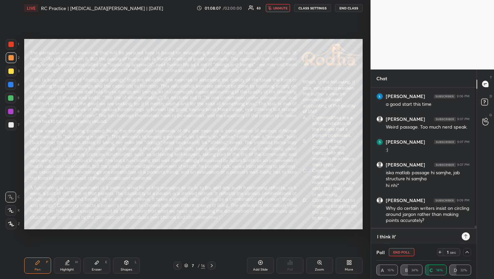
type textarea "I think it's"
type textarea "x"
type textarea "I think it's"
type textarea "x"
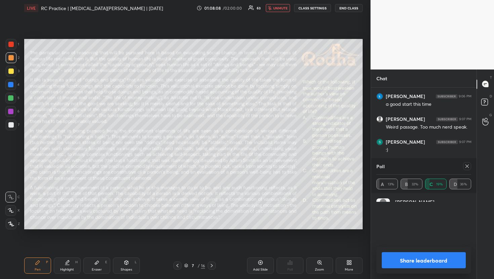
scroll to position [155, 104]
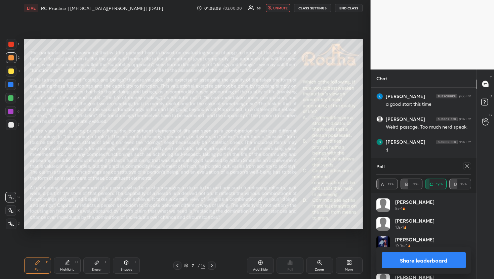
type textarea "I think it's a"
type textarea "x"
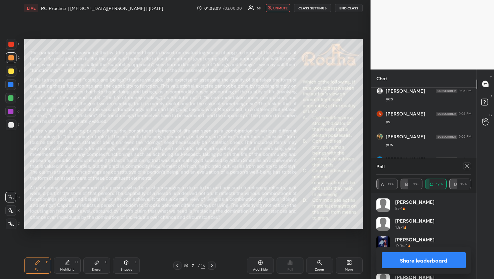
scroll to position [7731, 0]
type textarea "I think it's a"
click at [280, 5] on button "unmute" at bounding box center [278, 8] width 24 height 8
click at [468, 164] on icon at bounding box center [467, 166] width 5 height 5
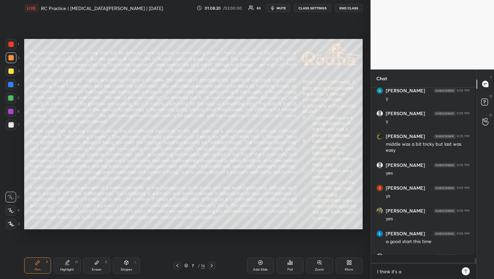
scroll to position [171, 102]
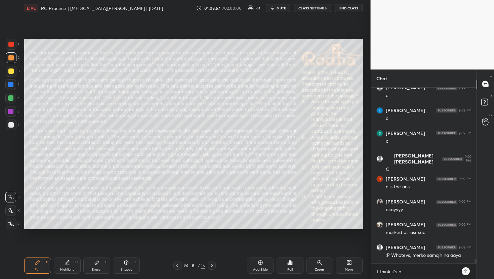
click at [292, 269] on div "Poll" at bounding box center [289, 269] width 5 height 3
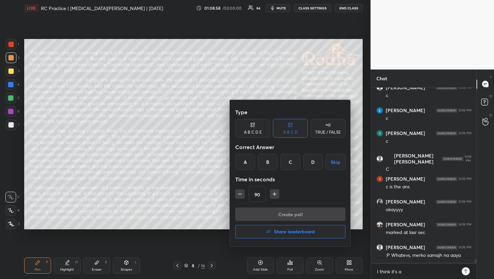
click at [286, 165] on div "C" at bounding box center [290, 162] width 20 height 16
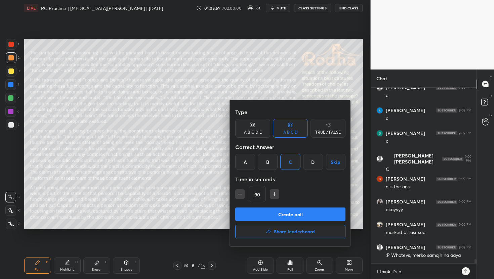
click at [279, 217] on button "Create poll" at bounding box center [290, 214] width 110 height 13
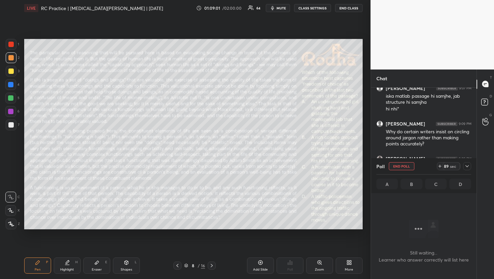
click at [469, 167] on icon at bounding box center [467, 166] width 5 height 5
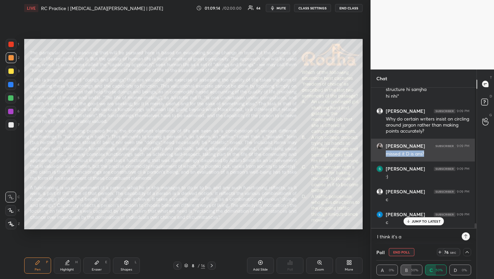
drag, startPoint x: 425, startPoint y: 156, endPoint x: 381, endPoint y: 155, distance: 43.7
click at [381, 155] on div "[PERSON_NAME] 9:09 PM missed it D is ans?" at bounding box center [423, 150] width 104 height 23
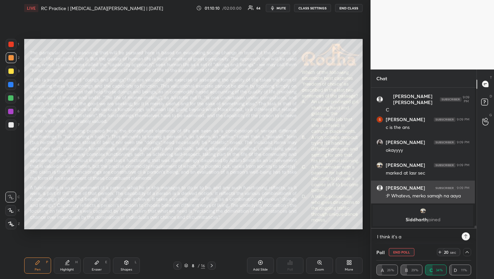
scroll to position [8043, 0]
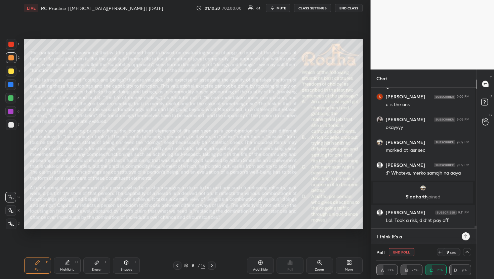
type textarea "x"
drag, startPoint x: 409, startPoint y: 236, endPoint x: 370, endPoint y: 235, distance: 39.7
click at [370, 235] on div "1 2 3 4 5 6 7 R O A L C X Z Erase all C X Z LIVE RC Practice | [MEDICAL_DATA][P…" at bounding box center [247, 139] width 494 height 279
type textarea "x"
click at [277, 6] on button "mute" at bounding box center [278, 8] width 24 height 8
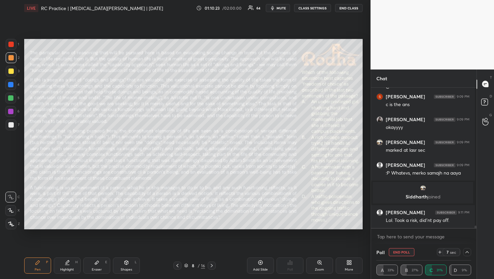
scroll to position [8072, 0]
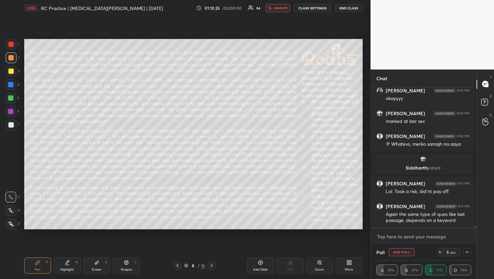
type textarea "x"
click at [396, 233] on textarea at bounding box center [424, 237] width 95 height 11
type textarea "H"
type textarea "x"
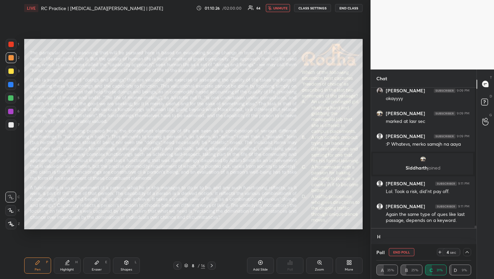
type textarea "Ha"
type textarea "x"
type textarea "Hav"
type textarea "x"
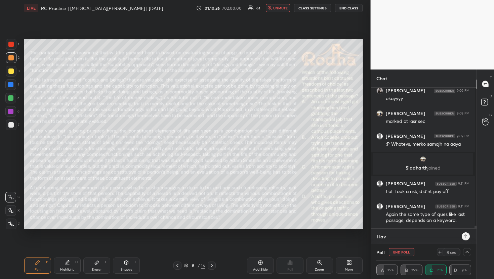
type textarea "Have"
type textarea "x"
type textarea "Have"
type textarea "x"
type textarea "Have y"
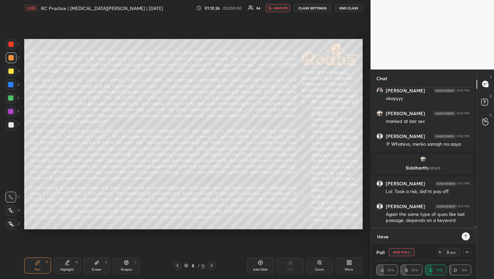
type textarea "x"
type textarea "Have yo"
type textarea "x"
type textarea "Have you"
type textarea "x"
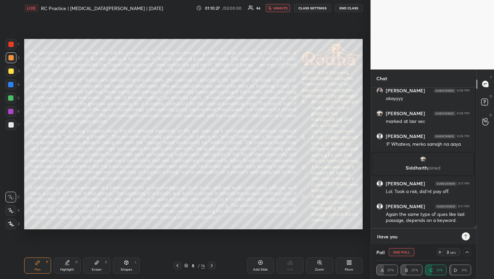
type textarea "Have you"
type textarea "x"
type textarea "Have you a"
type textarea "x"
type textarea "Have you al"
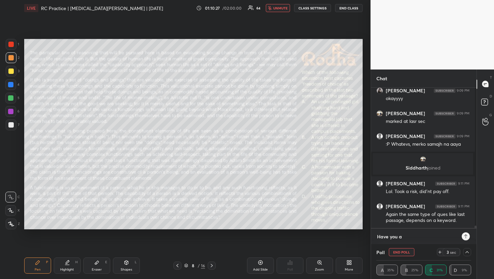
type textarea "x"
type textarea "Have you all"
type textarea "x"
type textarea "Have you all"
type textarea "x"
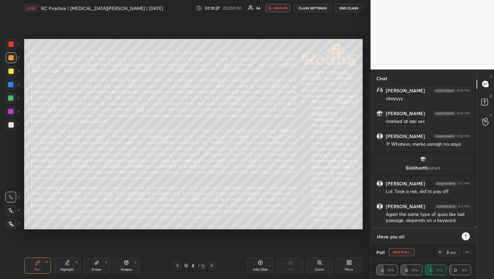
type textarea "Have you all s"
type textarea "x"
type textarea "Have you all se"
type textarea "x"
type textarea "Have you all see"
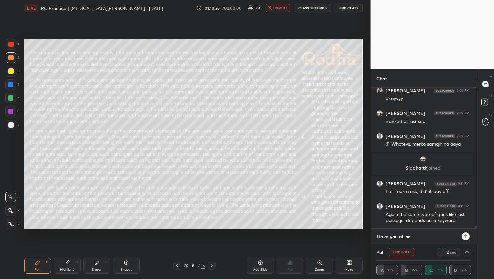
type textarea "x"
type textarea "Have you all see"
type textarea "x"
type textarea "Have you all see"
type textarea "x"
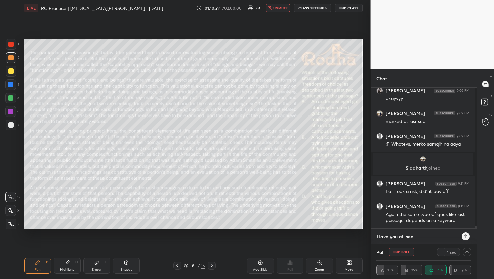
type textarea "Have you all seen"
type textarea "x"
type textarea "Have you all seen"
type textarea "x"
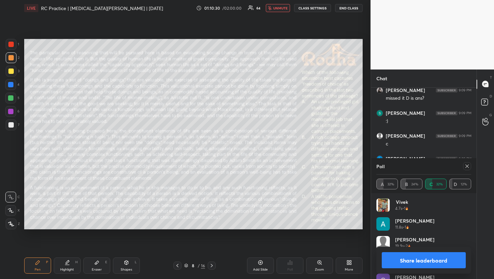
scroll to position [8113, 0]
type textarea "Have you all seen"
click at [280, 12] on div "LIVE RC Practice | [MEDICAL_DATA][PERSON_NAME] | [DATE] 01:10:31 / 02:00:00 64 …" at bounding box center [193, 8] width 339 height 16
click at [280, 10] on span "unmute" at bounding box center [280, 8] width 14 height 5
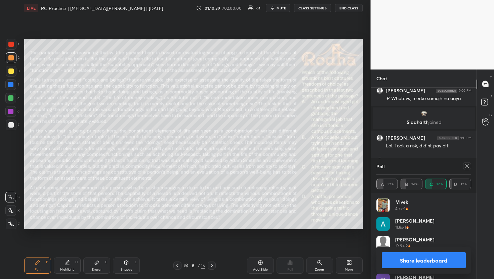
scroll to position [8159, 0]
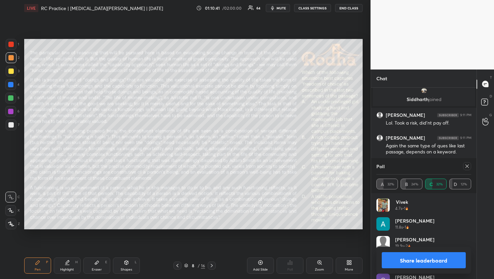
click at [210, 265] on icon at bounding box center [211, 265] width 5 height 5
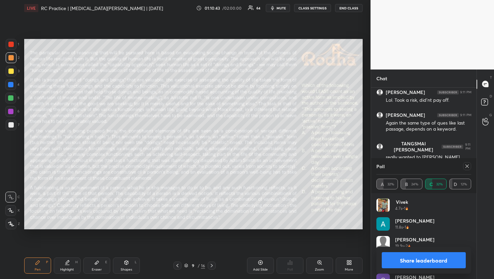
click at [470, 167] on div at bounding box center [467, 166] width 8 height 8
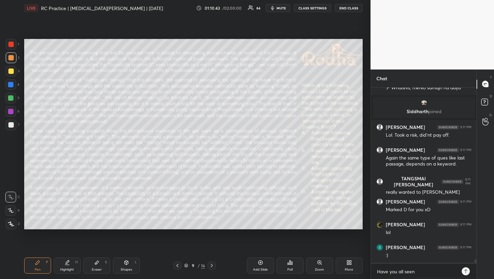
scroll to position [2, 2]
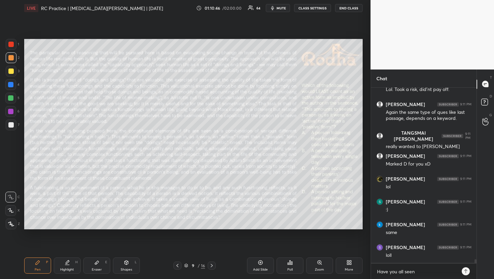
click at [288, 271] on div "Poll" at bounding box center [289, 269] width 5 height 3
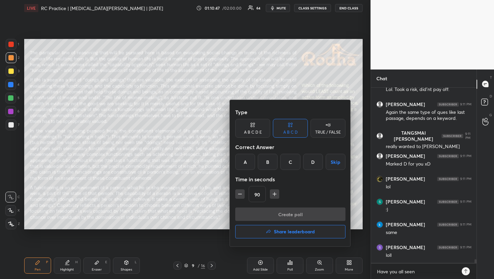
click at [284, 163] on div "C" at bounding box center [290, 162] width 20 height 16
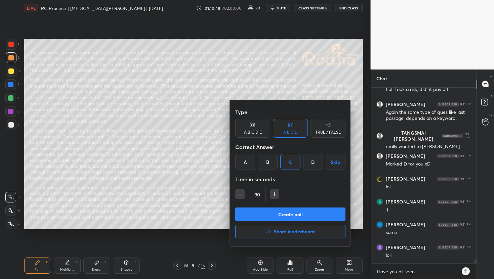
click at [277, 216] on button "Create poll" at bounding box center [290, 214] width 110 height 13
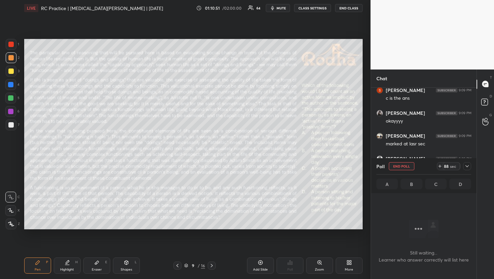
click at [469, 166] on icon at bounding box center [467, 166] width 5 height 5
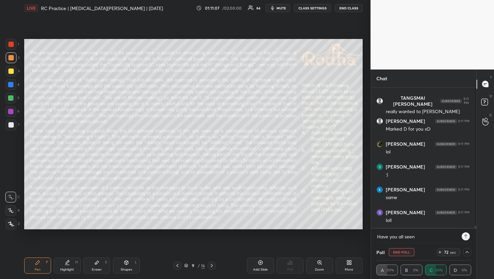
click at [275, 10] on icon "button" at bounding box center [272, 7] width 5 height 5
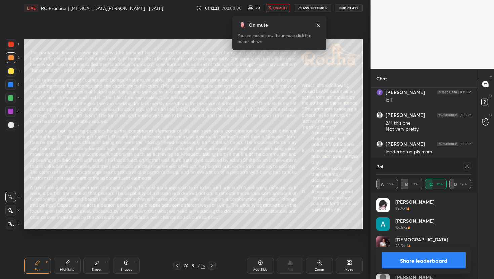
scroll to position [8273, 0]
click at [279, 10] on span "unmute" at bounding box center [280, 8] width 14 height 5
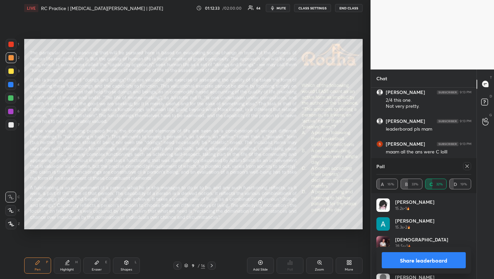
click at [468, 166] on icon at bounding box center [467, 166] width 5 height 5
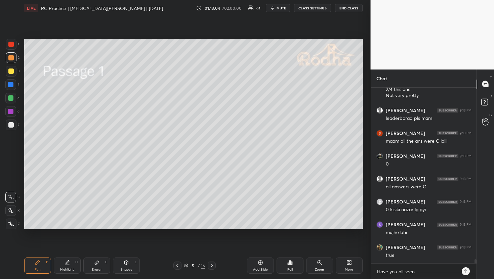
scroll to position [8313, 0]
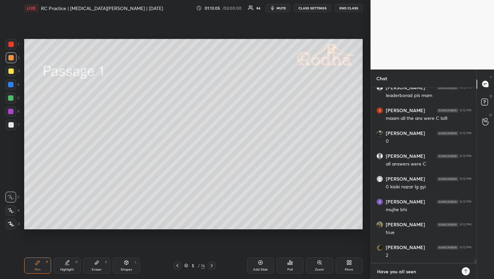
type textarea "x"
click at [387, 268] on textarea "Have you all seen" at bounding box center [418, 272] width 82 height 11
drag, startPoint x: 420, startPoint y: 273, endPoint x: 362, endPoint y: 273, distance: 58.2
click at [362, 273] on div "1 2 3 4 5 6 7 R O A L C X Z Erase all C X Z LIVE RC Practice | [MEDICAL_DATA][P…" at bounding box center [247, 139] width 494 height 279
type textarea "x"
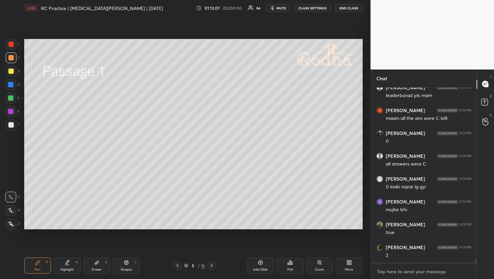
paste textarea "[URL][DOMAIN_NAME]"
type textarea "[URL][DOMAIN_NAME]"
type textarea "x"
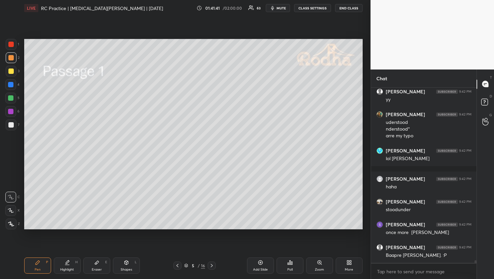
scroll to position [11688, 0]
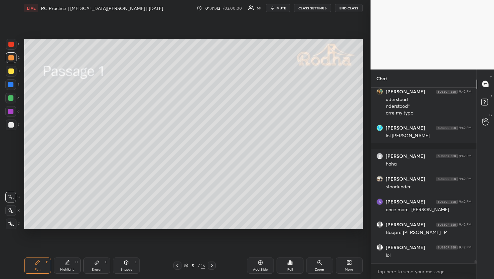
click at [97, 271] on div "Eraser" at bounding box center [97, 269] width 10 height 3
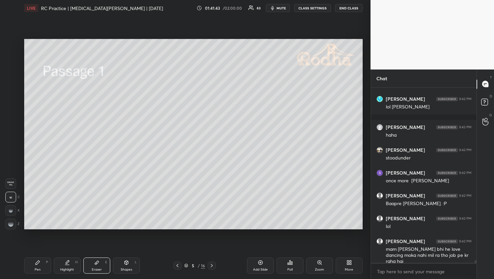
click at [10, 185] on span "Erase all" at bounding box center [11, 184] width 10 height 5
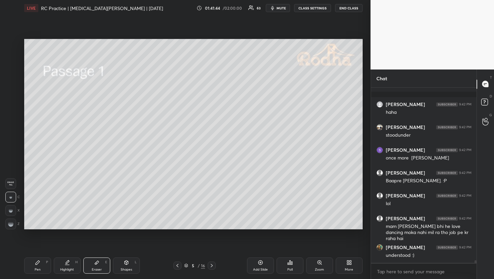
click at [38, 263] on icon at bounding box center [38, 263] width 4 height 4
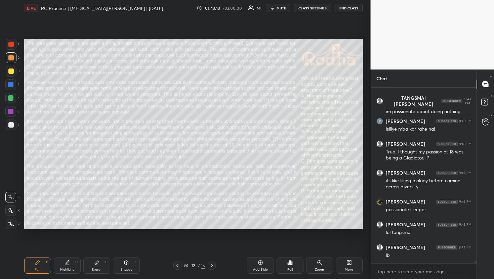
scroll to position [12141, 0]
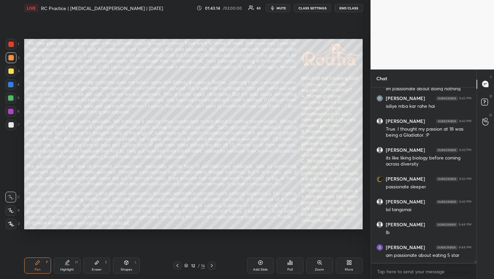
click at [288, 266] on div "Poll" at bounding box center [290, 266] width 27 height 16
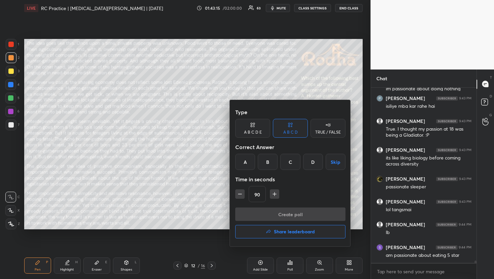
scroll to position [12164, 0]
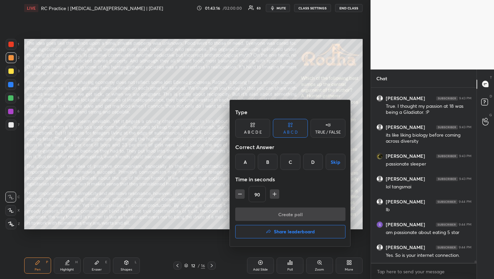
click at [278, 237] on button "Share leaderboard" at bounding box center [290, 231] width 110 height 13
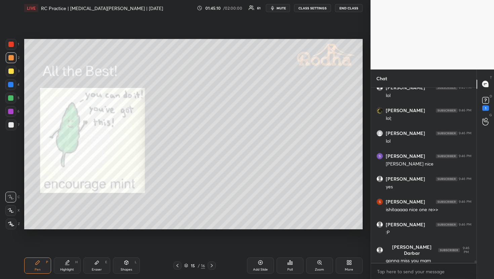
scroll to position [12350, 0]
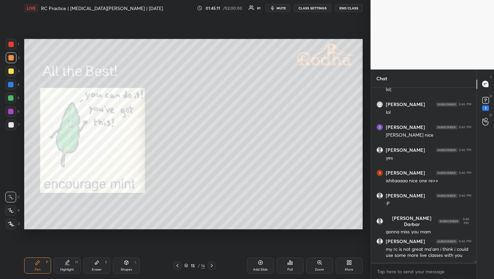
click at [488, 100] on rect at bounding box center [485, 100] width 6 height 6
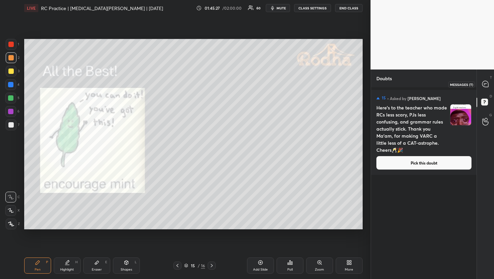
click at [490, 83] on div at bounding box center [485, 84] width 13 height 12
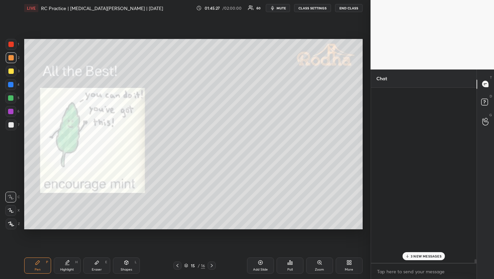
scroll to position [173, 104]
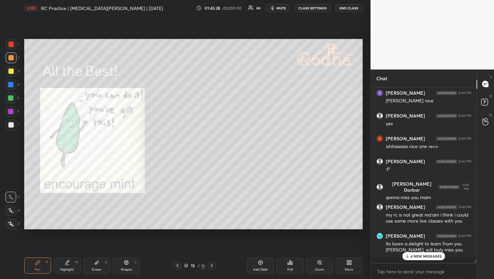
click at [420, 256] on p "4 NEW MESSAGES" at bounding box center [426, 257] width 31 height 4
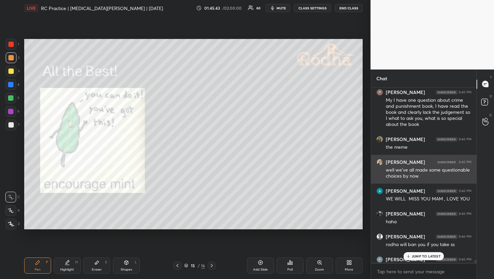
scroll to position [12396, 0]
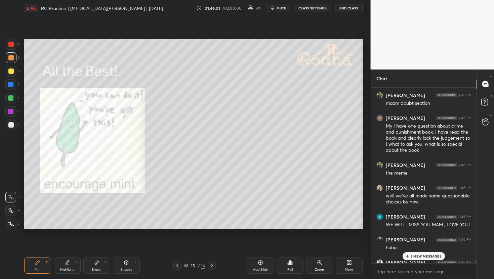
click at [438, 259] on div "2 NEW MESSAGES" at bounding box center [424, 257] width 42 height 8
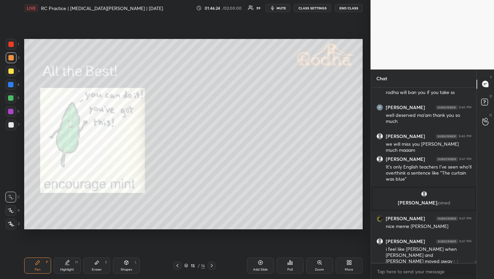
scroll to position [12597, 0]
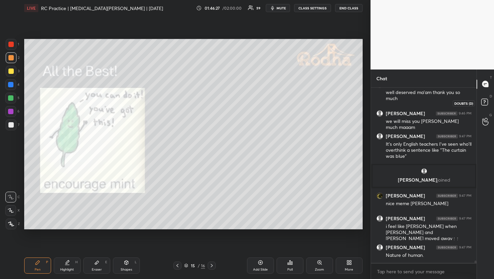
click at [484, 104] on rect at bounding box center [484, 102] width 6 height 6
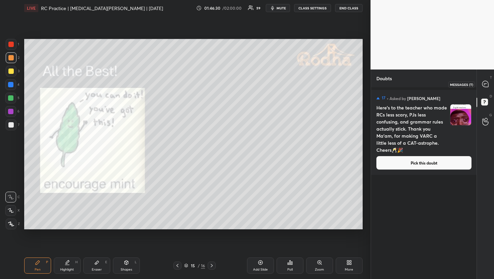
click at [481, 88] on div at bounding box center [485, 84] width 13 height 12
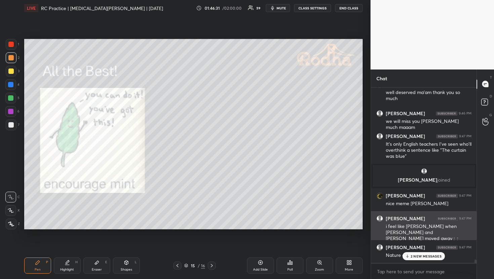
scroll to position [12832, 0]
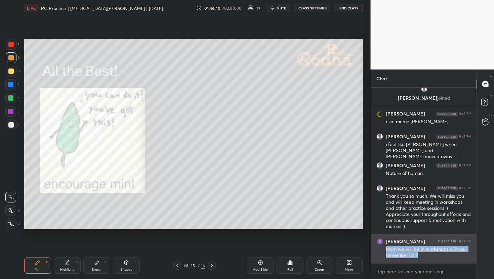
drag, startPoint x: 419, startPoint y: 255, endPoint x: 388, endPoint y: 249, distance: 31.4
click at [388, 249] on div "Mam we will be in workshops will you remember us ?" at bounding box center [429, 252] width 86 height 13
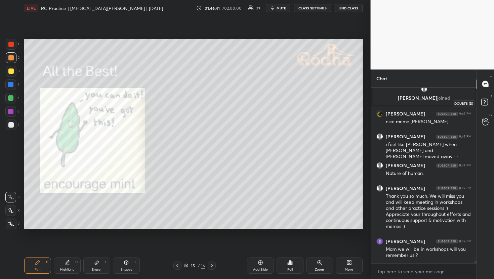
click at [486, 105] on rect at bounding box center [484, 102] width 6 height 6
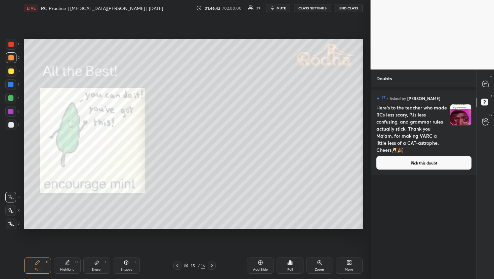
click at [431, 162] on button "Pick this doubt" at bounding box center [424, 162] width 95 height 13
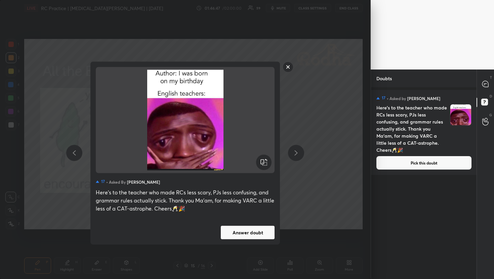
click at [256, 233] on button "Answer doubt" at bounding box center [248, 232] width 54 height 13
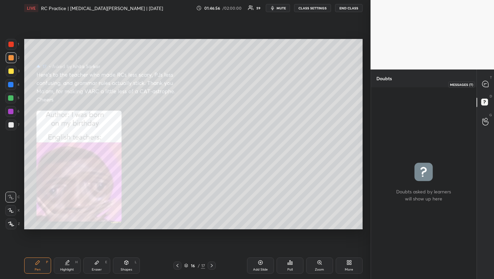
click at [484, 84] on icon at bounding box center [485, 84] width 7 height 7
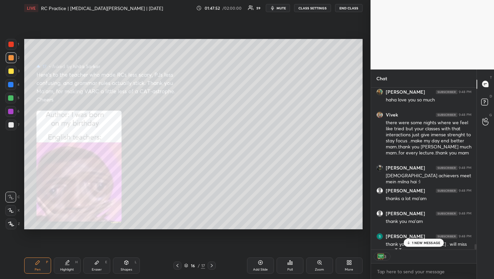
scroll to position [13082, 0]
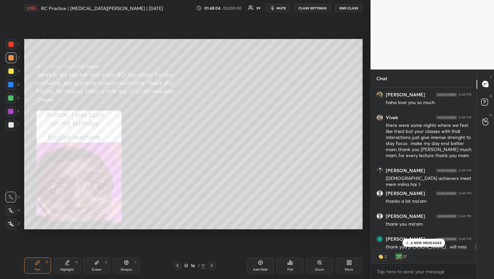
click at [438, 246] on div "4 NEW MESSAGES" at bounding box center [423, 243] width 43 height 8
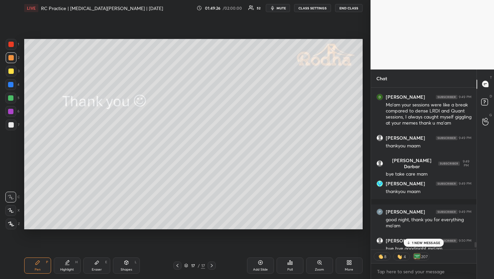
scroll to position [14226, 0]
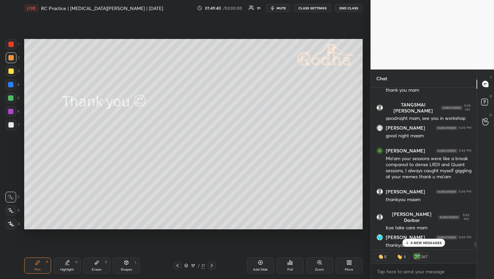
click at [415, 244] on p "6 NEW MESSAGES" at bounding box center [426, 243] width 31 height 4
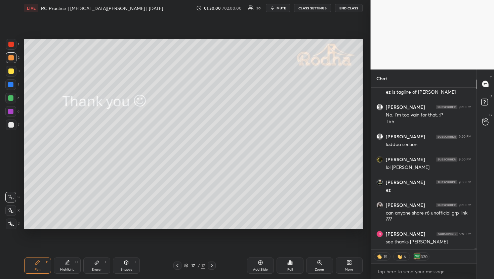
scroll to position [14974, 0]
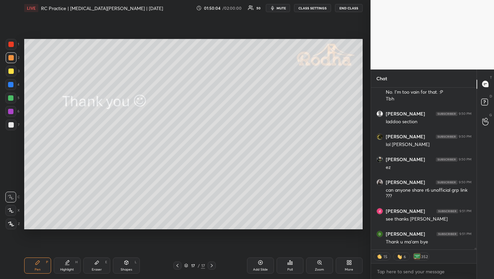
click at [348, 8] on button "END CLASS" at bounding box center [349, 8] width 28 height 8
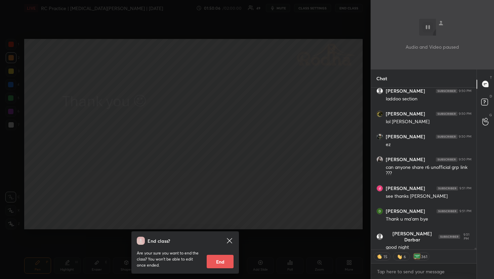
scroll to position [15020, 0]
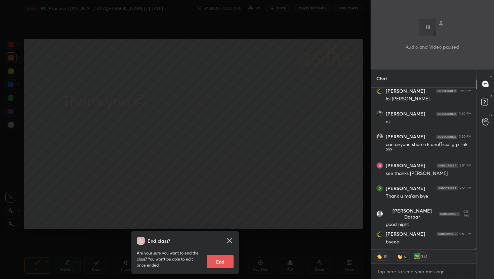
click at [230, 261] on button "End" at bounding box center [220, 261] width 27 height 13
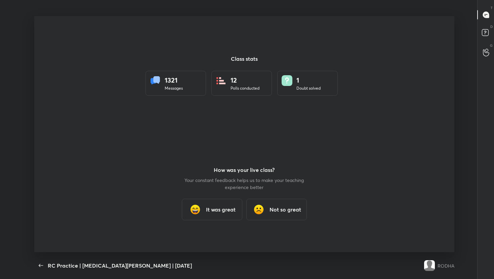
scroll to position [2, 0]
type textarea "x"
